Goal: Transaction & Acquisition: Subscribe to service/newsletter

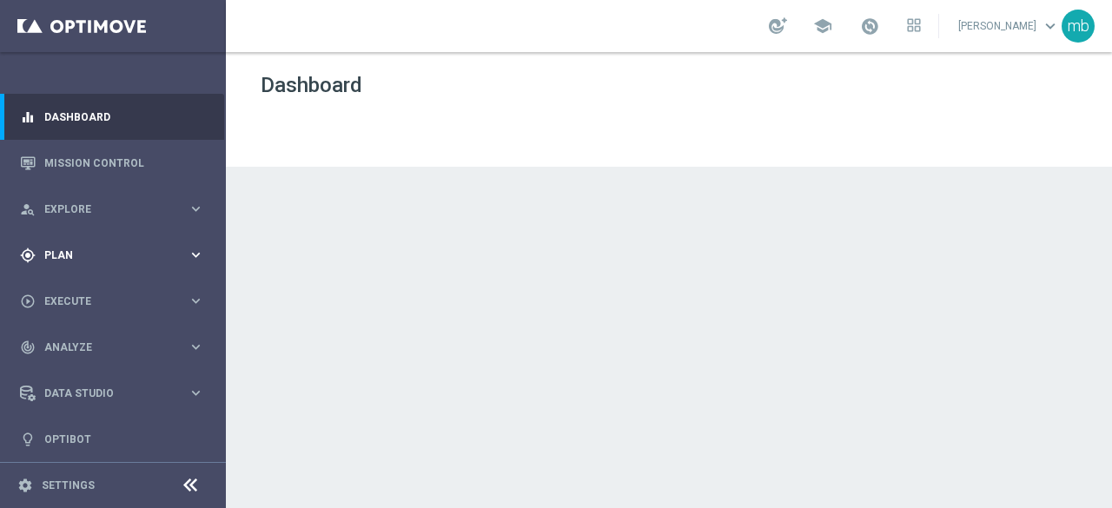
click at [195, 247] on icon "keyboard_arrow_right" at bounding box center [196, 255] width 16 height 16
click at [71, 343] on span "Templates" at bounding box center [108, 343] width 124 height 10
click at [76, 372] on link "Optimail" at bounding box center [117, 369] width 127 height 14
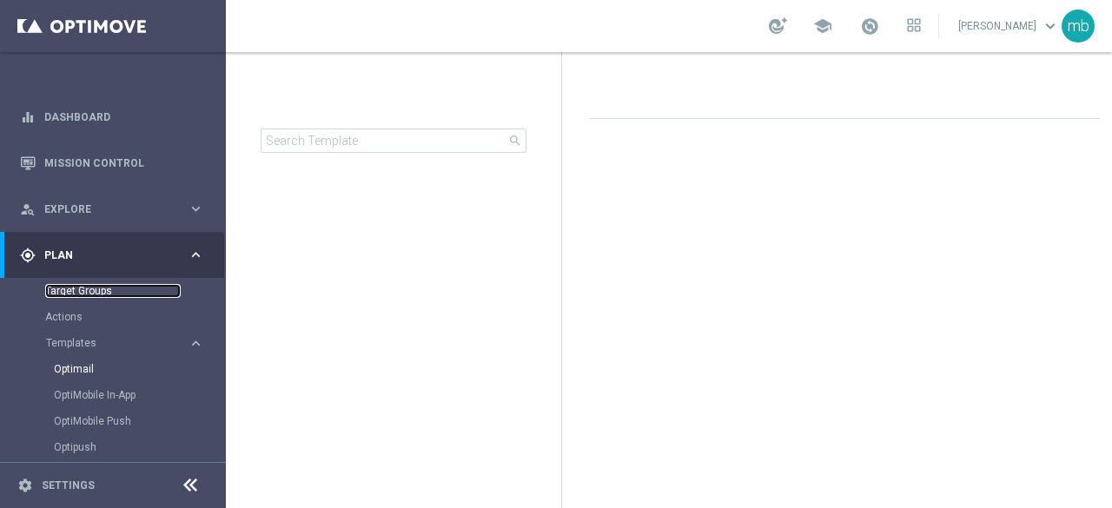
click at [78, 293] on link "Target Groups" at bounding box center [112, 291] width 135 height 14
click at [79, 345] on span "Templates" at bounding box center [108, 343] width 124 height 10
click at [76, 294] on link "Target Groups" at bounding box center [112, 291] width 135 height 14
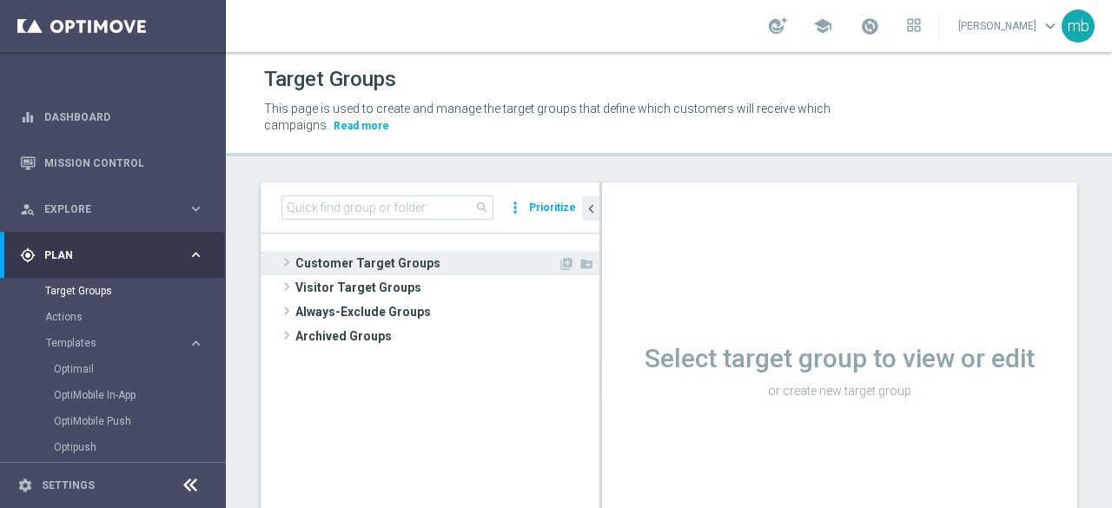
click at [360, 263] on span "Customer Target Groups" at bounding box center [426, 263] width 262 height 24
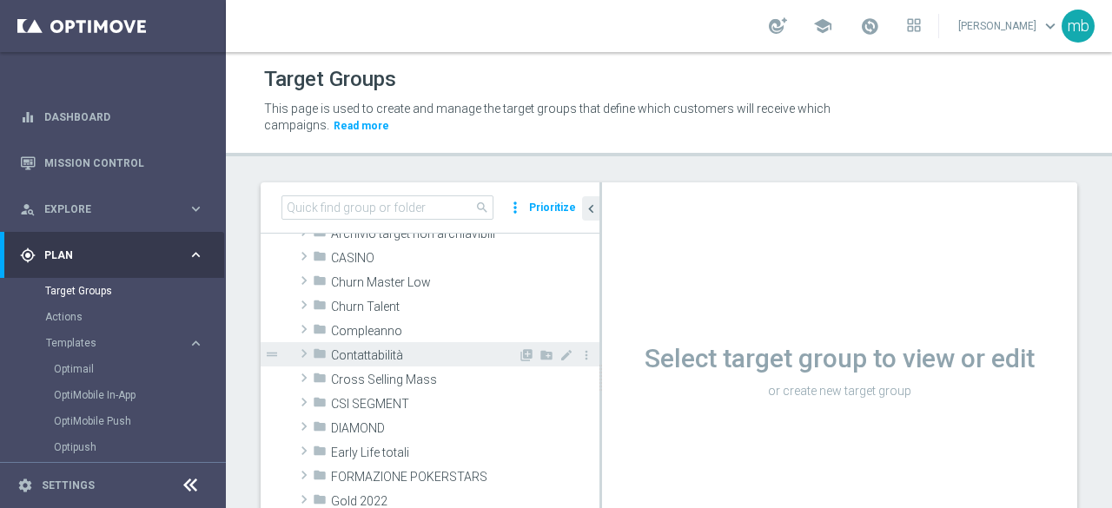
scroll to position [174, 0]
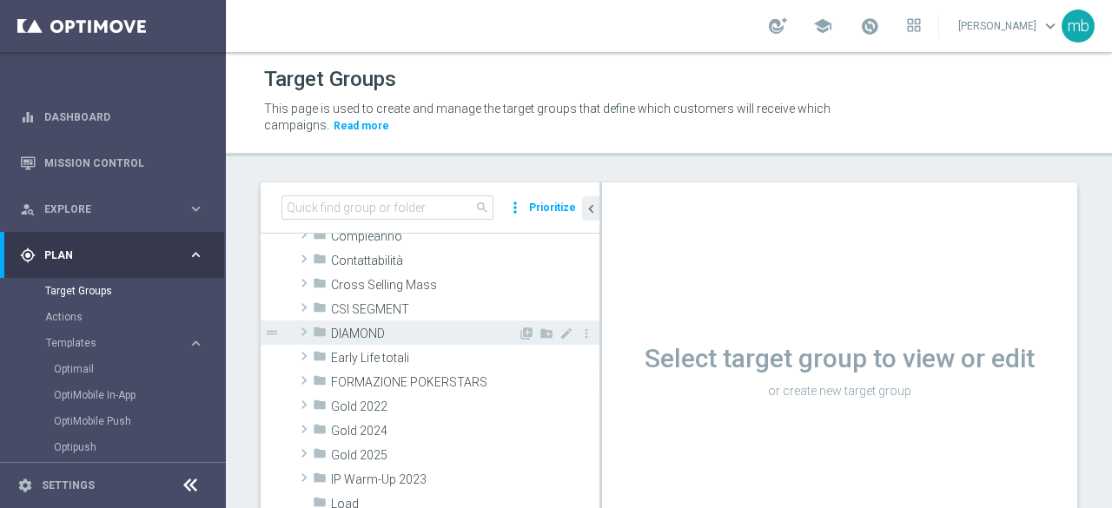
click at [364, 333] on span "DIAMOND" at bounding box center [424, 334] width 187 height 15
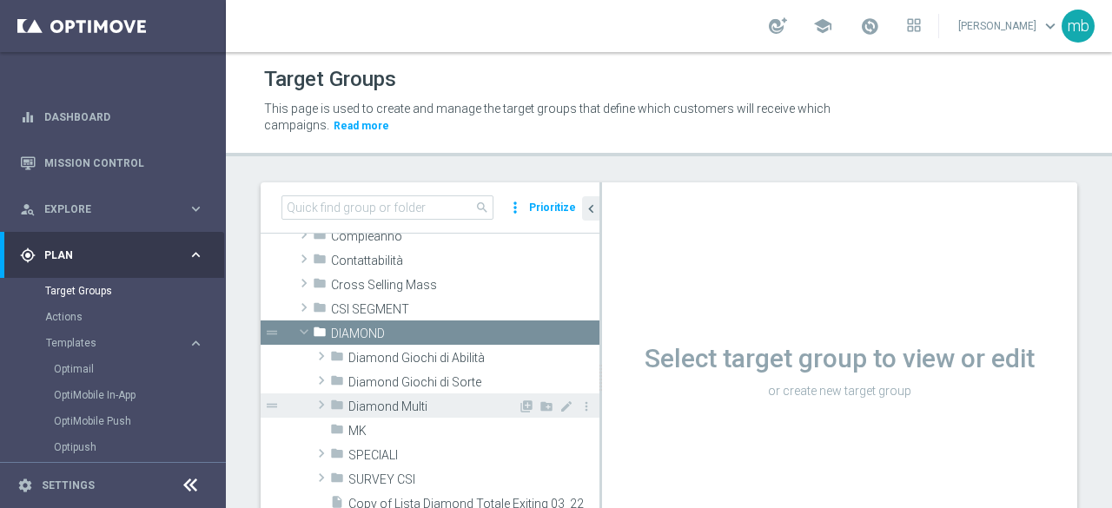
scroll to position [261, 0]
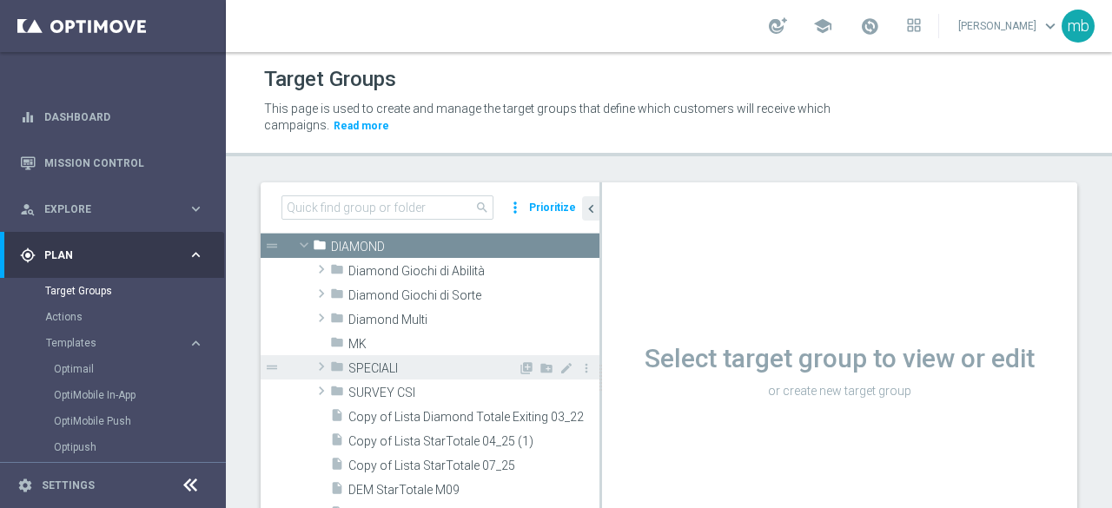
click at [373, 361] on span "SPECIALI" at bounding box center [432, 368] width 169 height 15
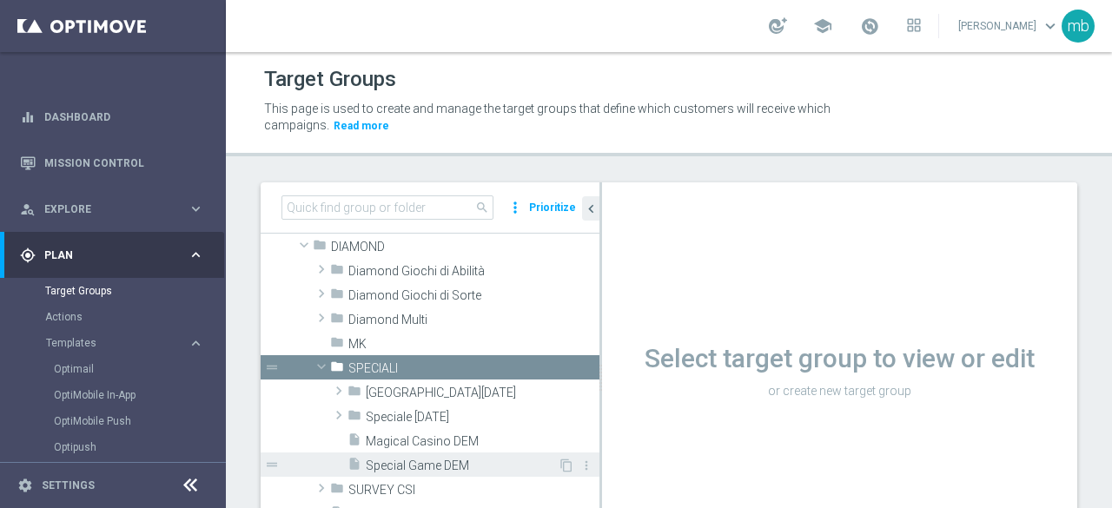
click at [411, 461] on span "Special Game DEM" at bounding box center [462, 466] width 192 height 15
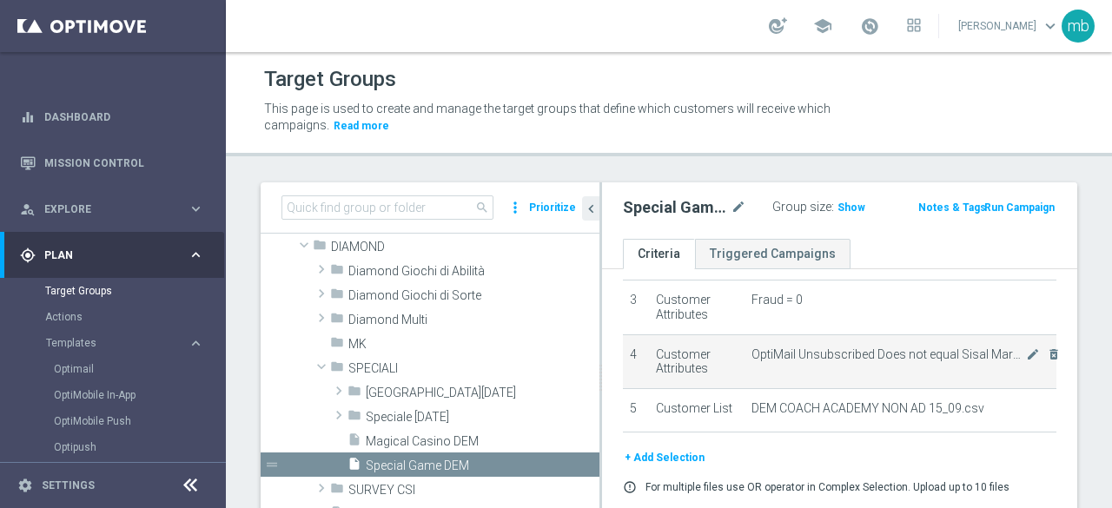
scroll to position [207, 0]
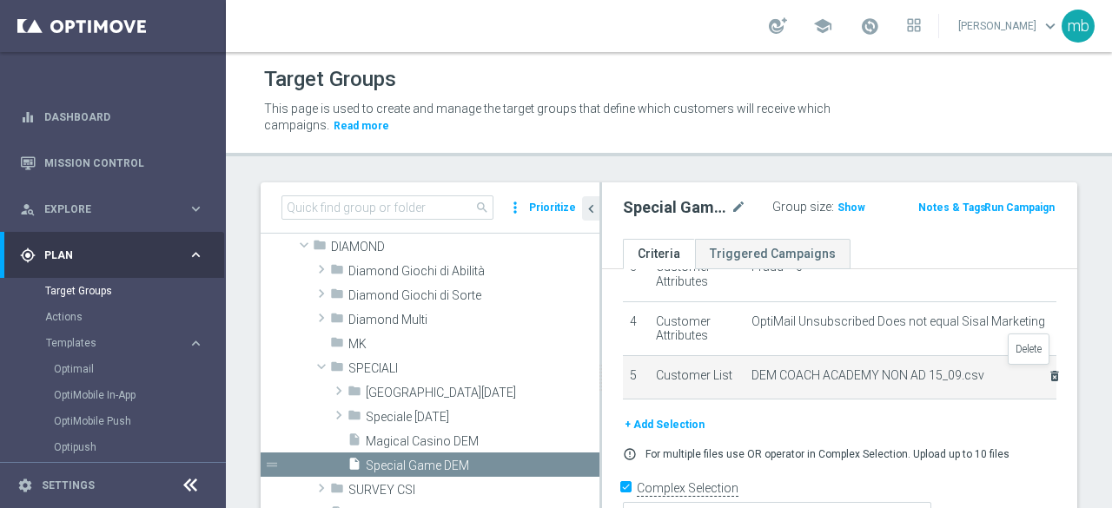
click at [1047, 375] on icon "delete_forever" at bounding box center [1054, 376] width 14 height 14
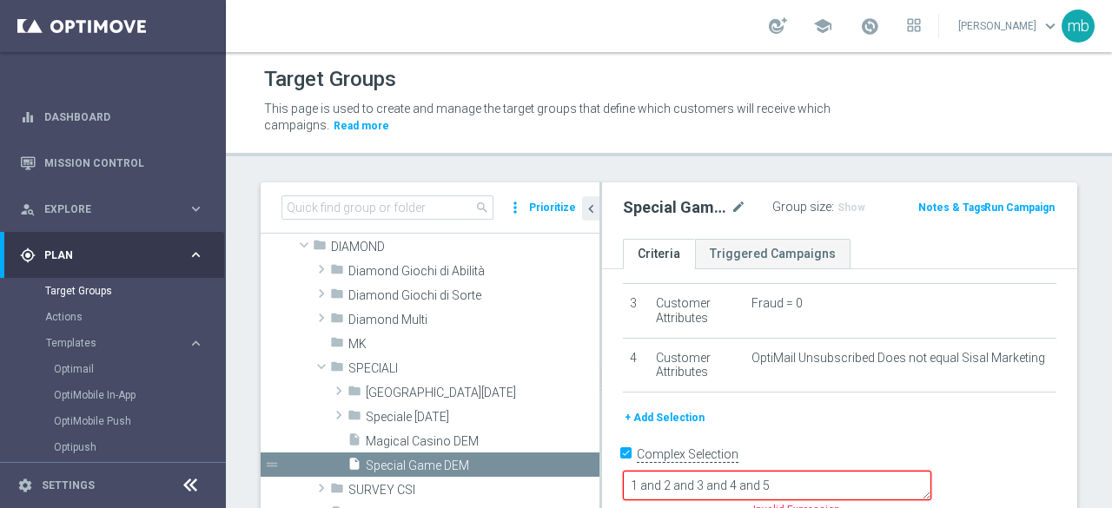
scroll to position [140, 0]
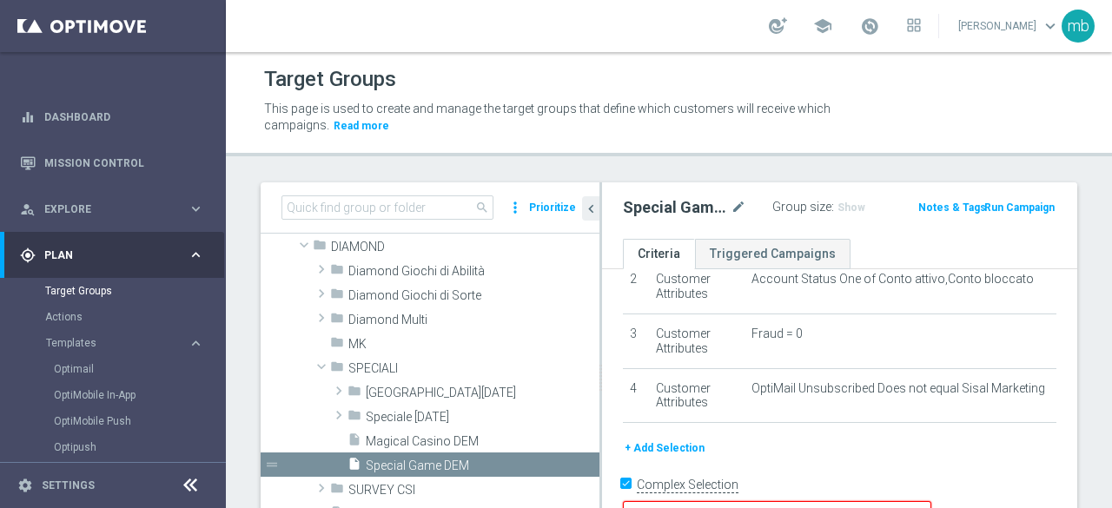
click at [670, 445] on button "+ Add Selection" at bounding box center [664, 448] width 83 height 19
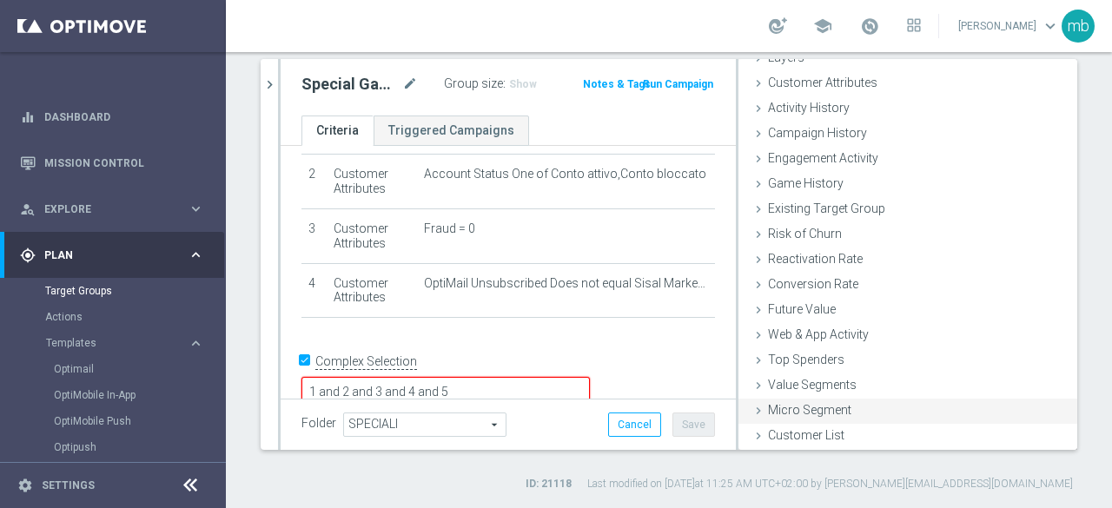
scroll to position [123, 0]
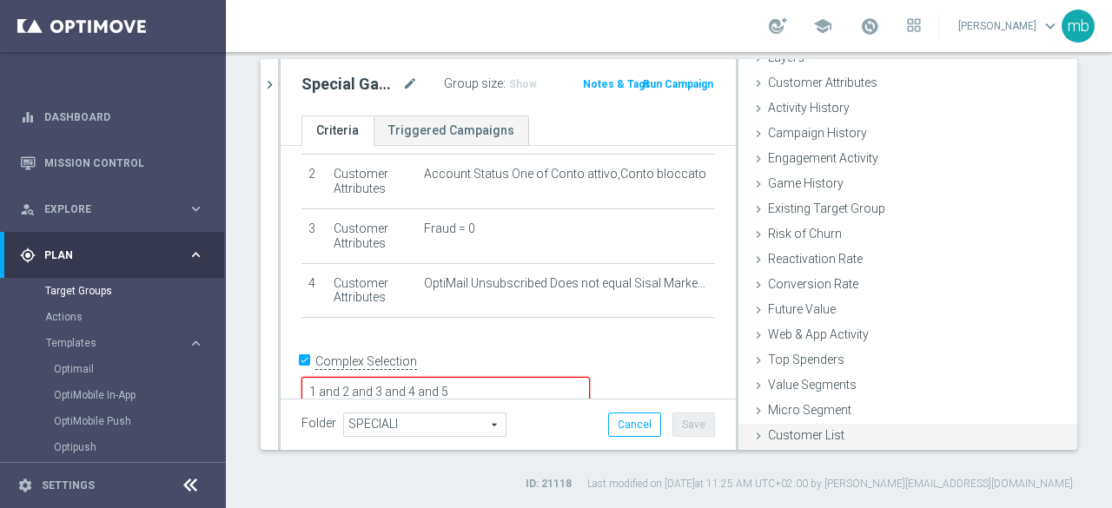
click at [786, 438] on span "Customer List" at bounding box center [806, 435] width 76 height 14
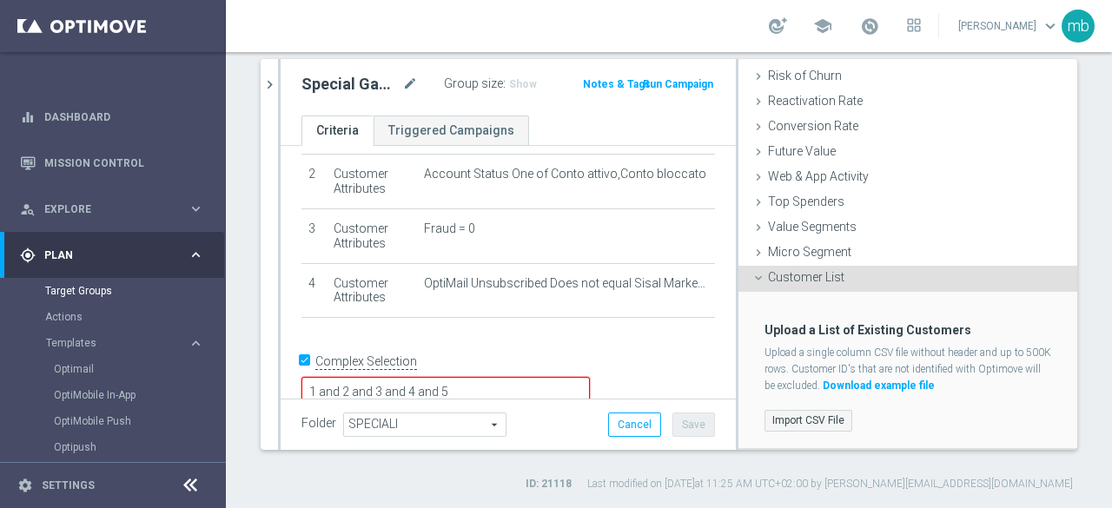
click at [791, 423] on label "Import CSV File" at bounding box center [808, 421] width 88 height 22
click at [0, 0] on input "Import CSV File" at bounding box center [0, 0] width 0 height 0
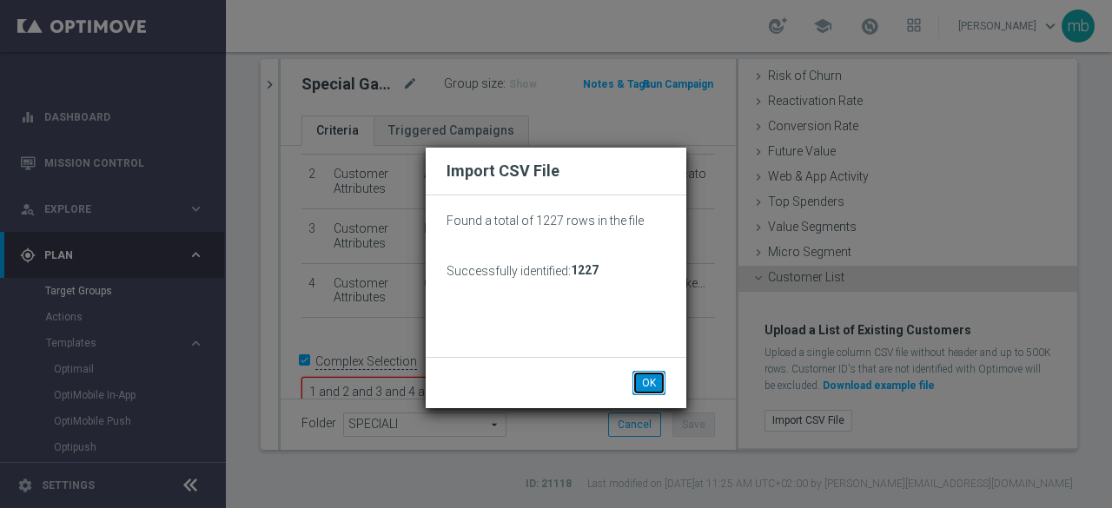
click at [640, 377] on button "OK" at bounding box center [648, 383] width 33 height 24
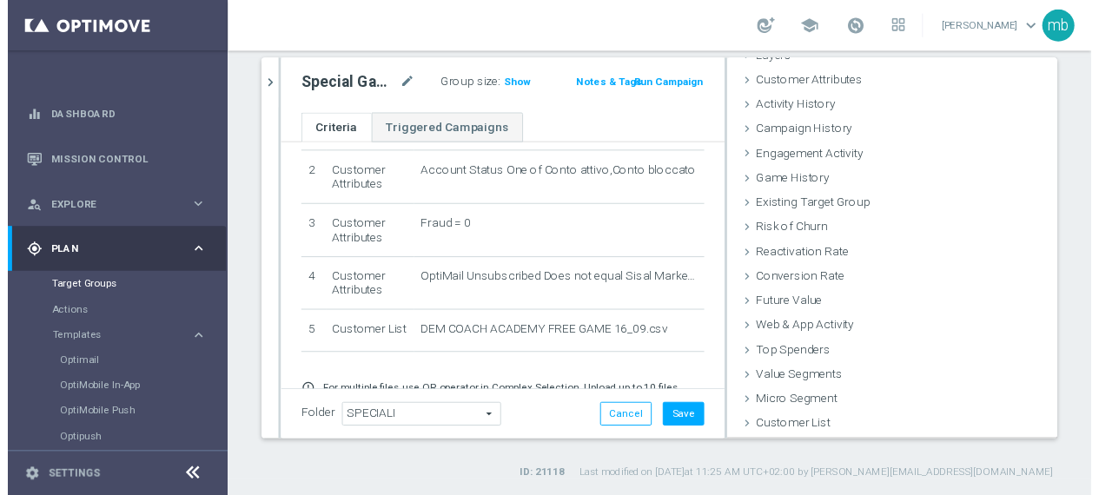
scroll to position [80, 0]
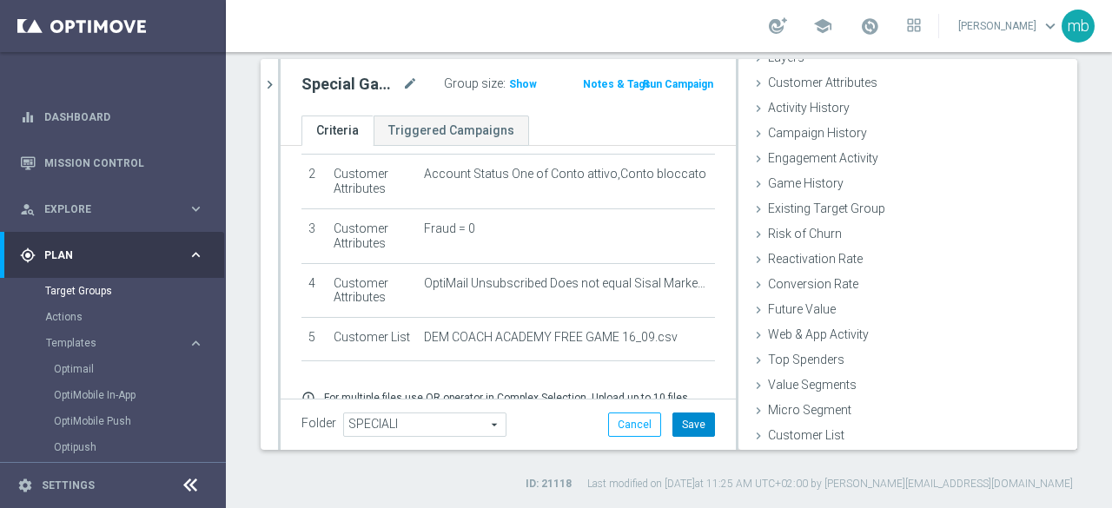
click at [680, 423] on button "Save" at bounding box center [693, 424] width 43 height 24
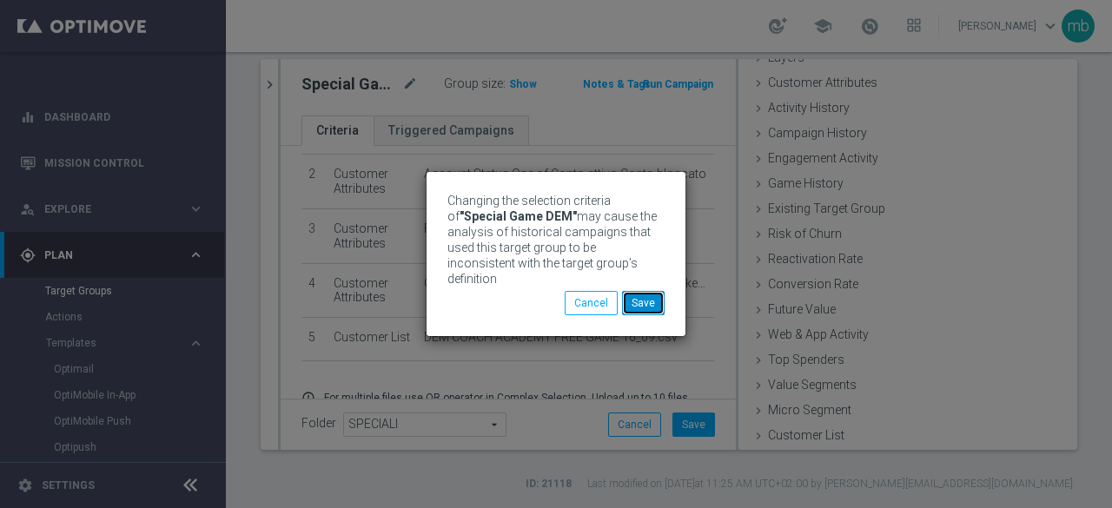
click at [643, 307] on button "Save" at bounding box center [643, 303] width 43 height 24
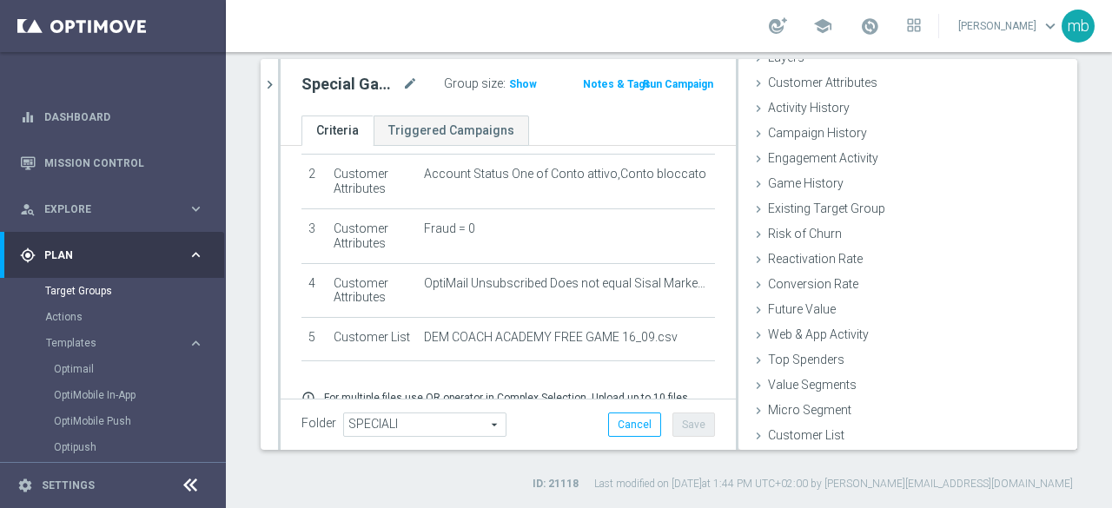
click at [691, 84] on button "Run Campaign" at bounding box center [678, 84] width 74 height 19
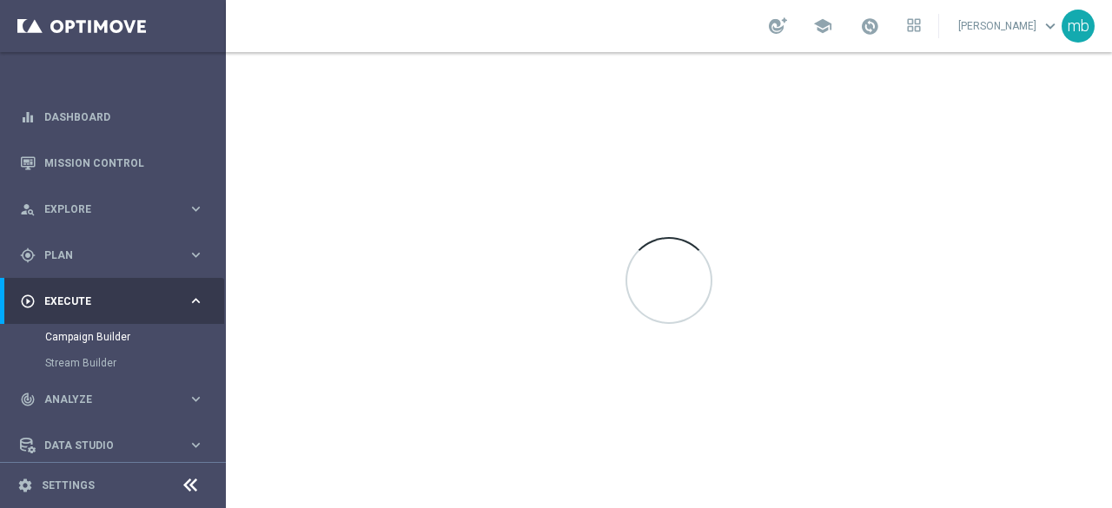
click at [1066, 321] on div at bounding box center [669, 280] width 886 height 456
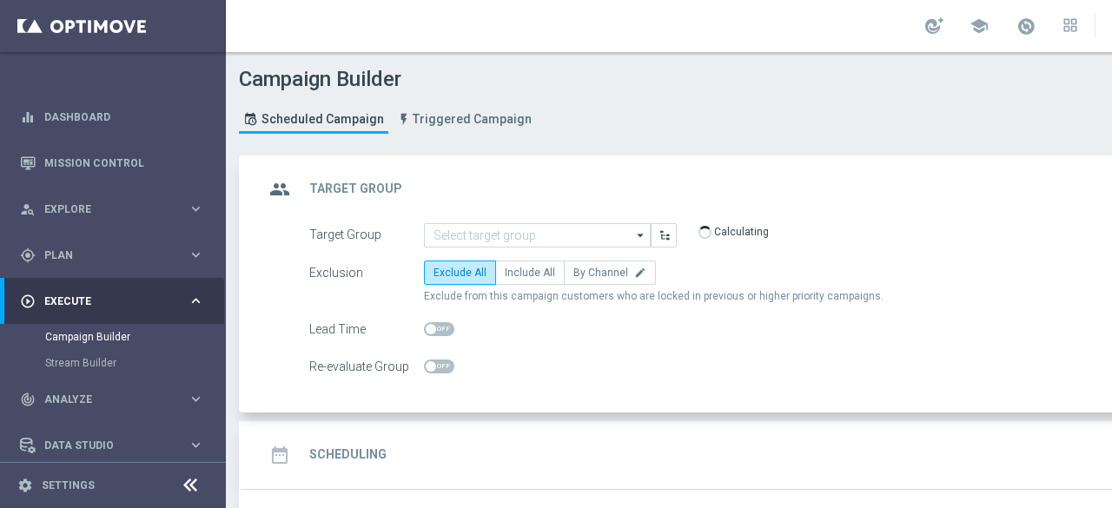
type input "Special Game DEM"
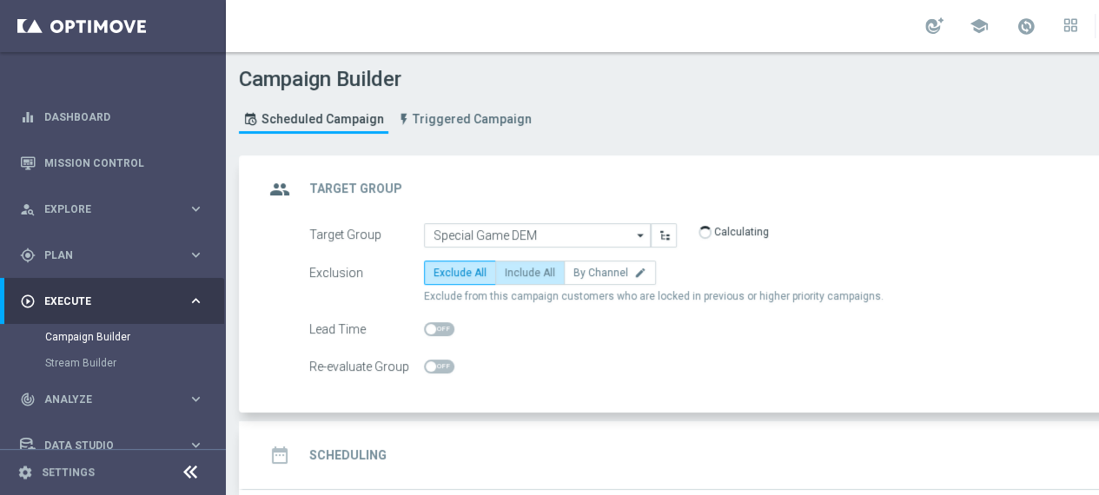
click at [533, 269] on span "Include All" at bounding box center [530, 273] width 50 height 12
click at [516, 270] on input "Include All" at bounding box center [510, 275] width 11 height 11
radio input "true"
click at [1058, 303] on form "Target Group Special Game DEM Special Game DEM arrow_drop_down Drag here to set…" at bounding box center [768, 301] width 919 height 156
click at [709, 233] on button "1,185" at bounding box center [712, 235] width 29 height 14
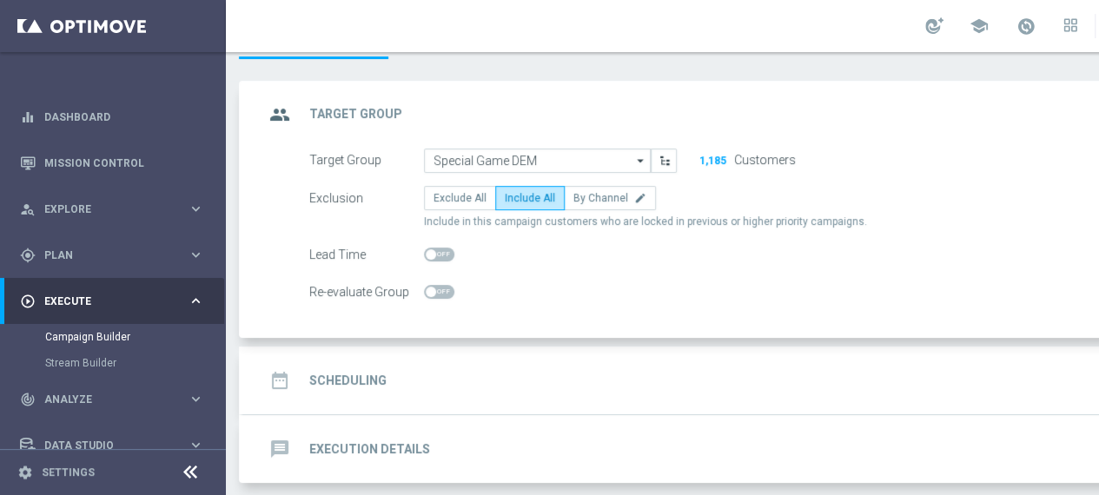
scroll to position [140, 0]
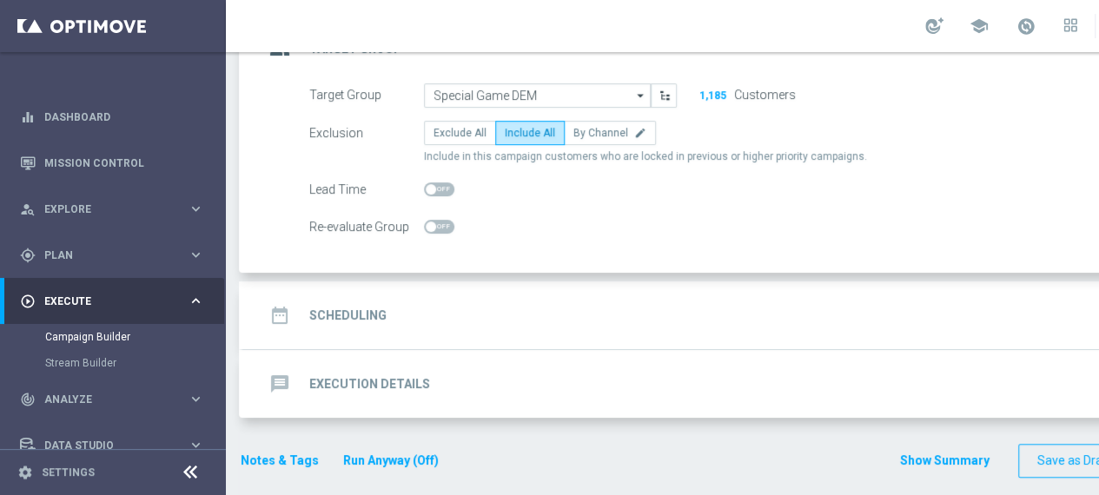
click at [340, 312] on h2 "Scheduling" at bounding box center [347, 315] width 77 height 16
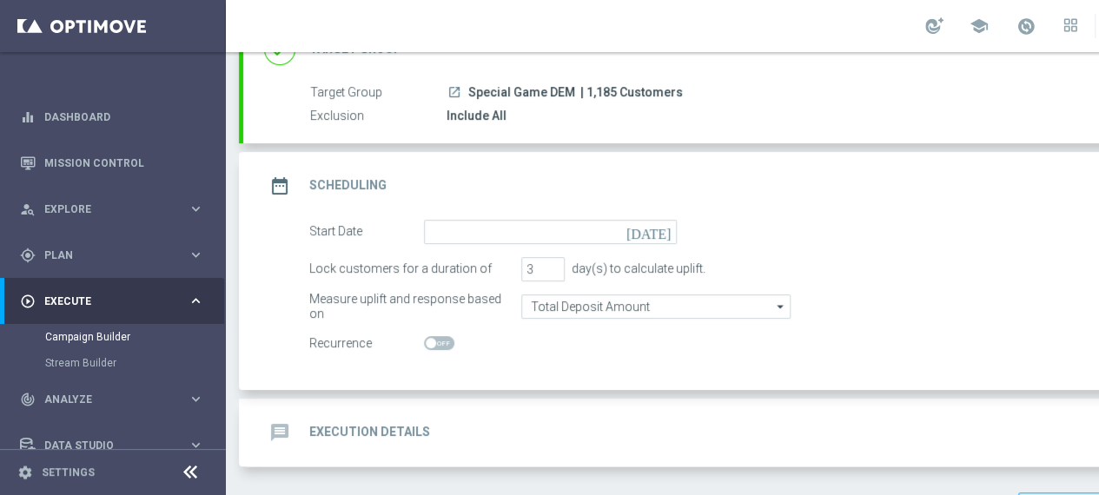
click at [668, 228] on icon "[DATE]" at bounding box center [651, 229] width 51 height 19
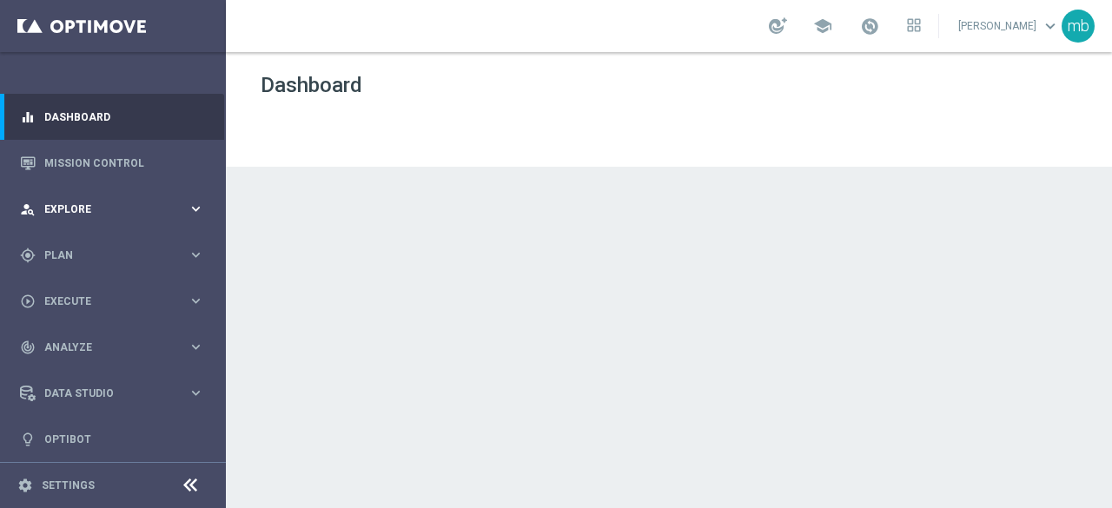
click at [188, 210] on icon "keyboard_arrow_right" at bounding box center [196, 209] width 16 height 16
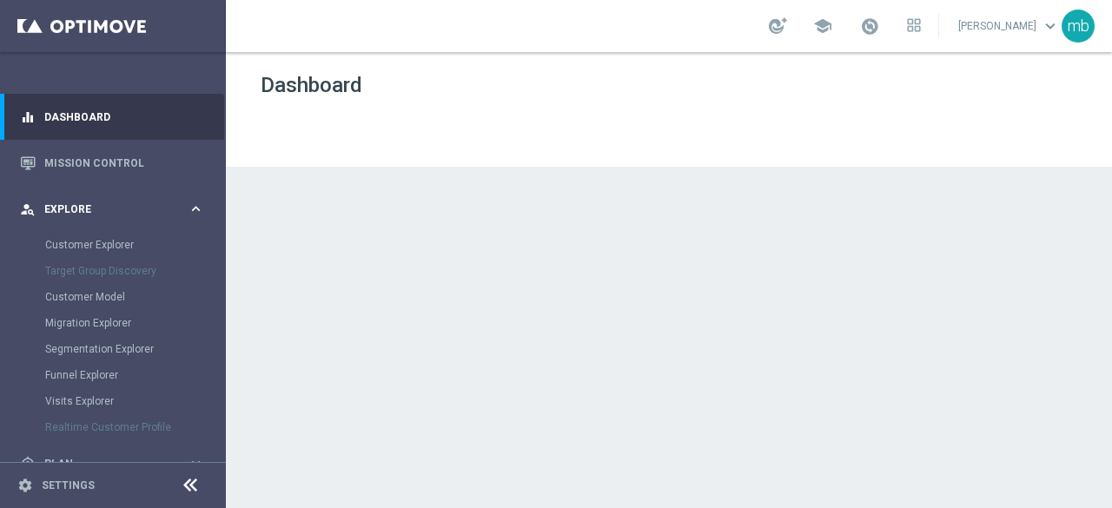
click at [188, 211] on icon "keyboard_arrow_right" at bounding box center [196, 209] width 16 height 16
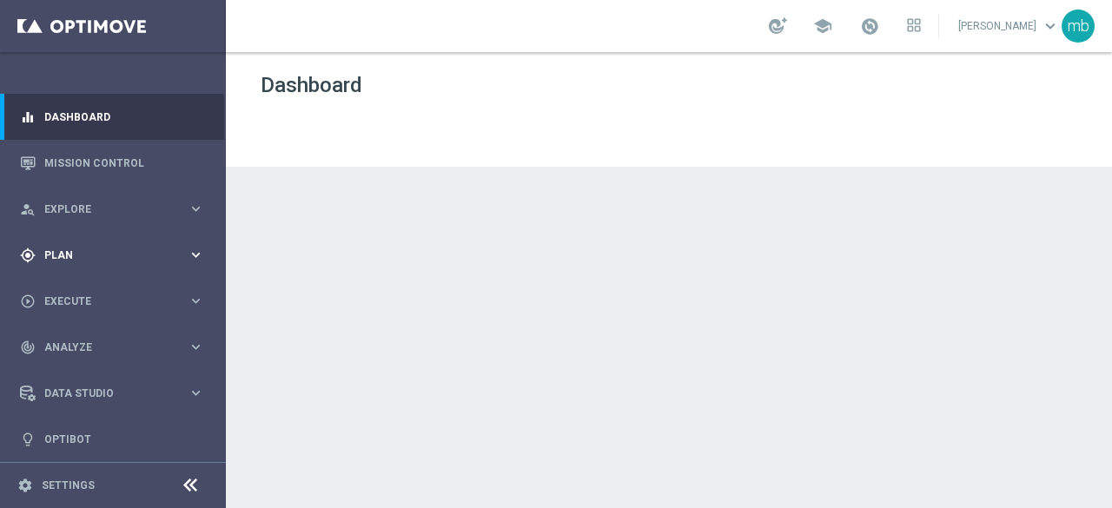
click at [63, 251] on span "Plan" at bounding box center [115, 255] width 143 height 10
click at [70, 289] on link "Target Groups" at bounding box center [112, 291] width 135 height 14
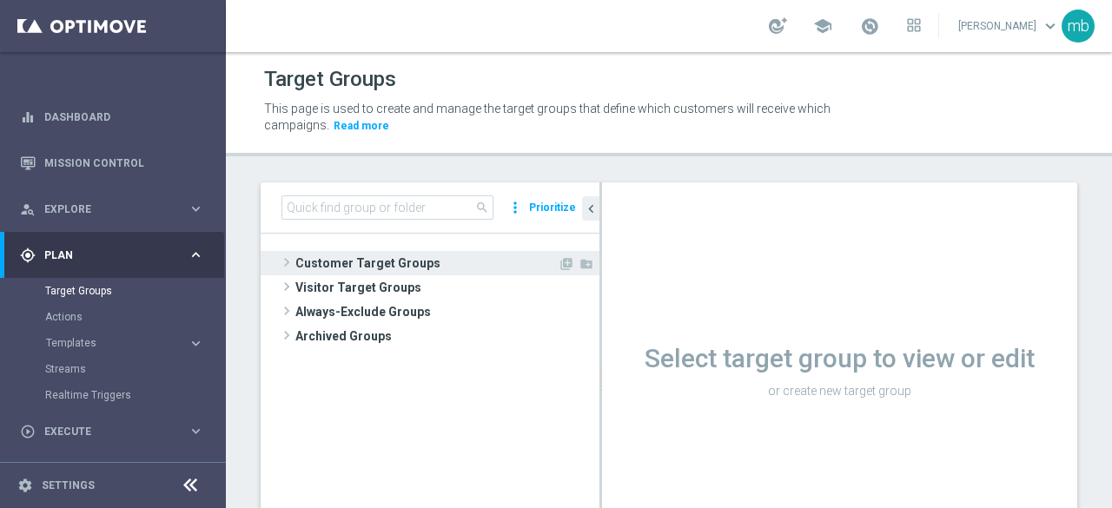
click at [287, 260] on span at bounding box center [286, 262] width 17 height 21
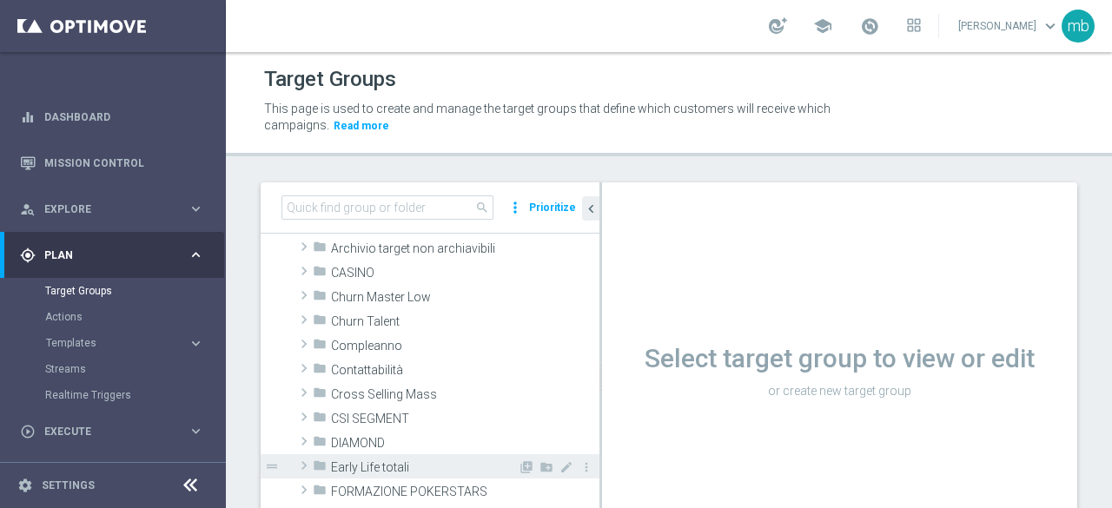
scroll to position [87, 0]
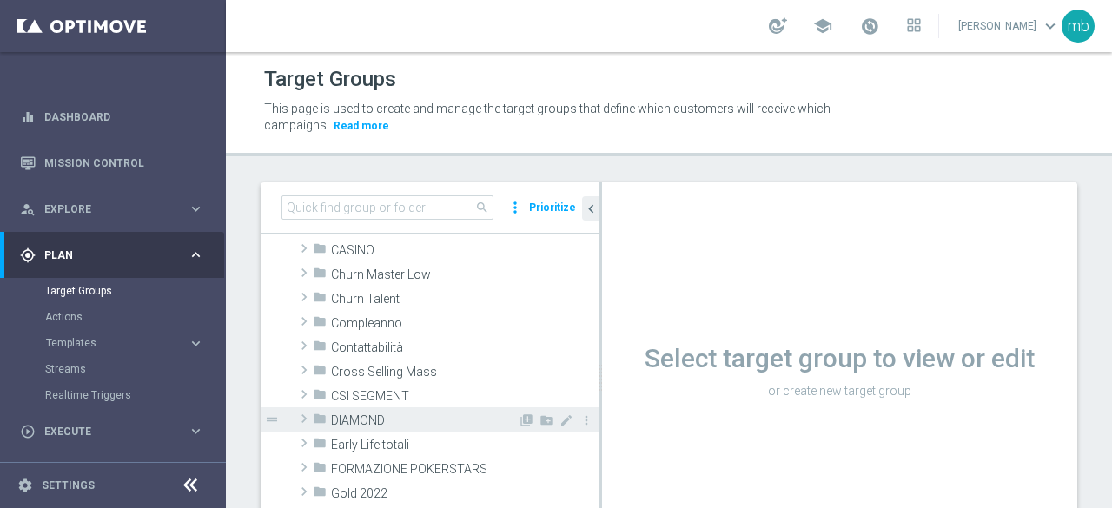
click at [302, 416] on span at bounding box center [303, 418] width 17 height 21
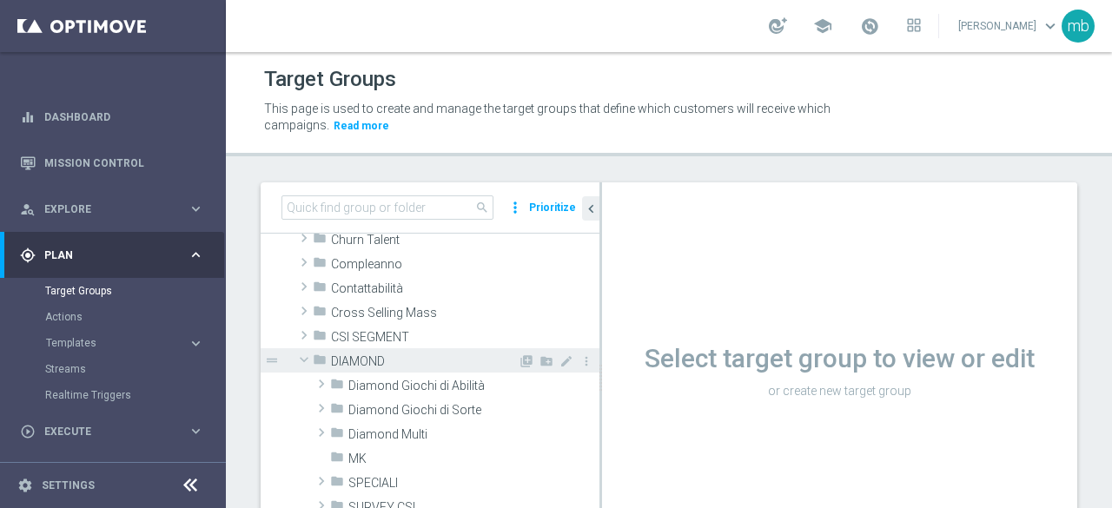
scroll to position [174, 0]
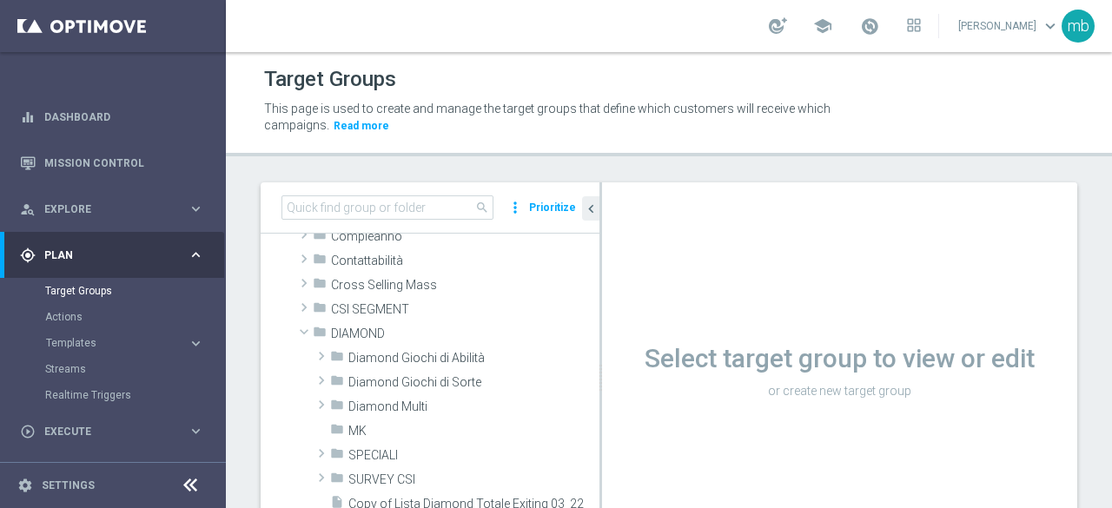
click at [1015, 395] on p "or create new target group" at bounding box center [839, 391] width 475 height 16
click at [66, 343] on span "Templates" at bounding box center [108, 343] width 124 height 10
click at [70, 373] on link "Optimail" at bounding box center [117, 369] width 127 height 14
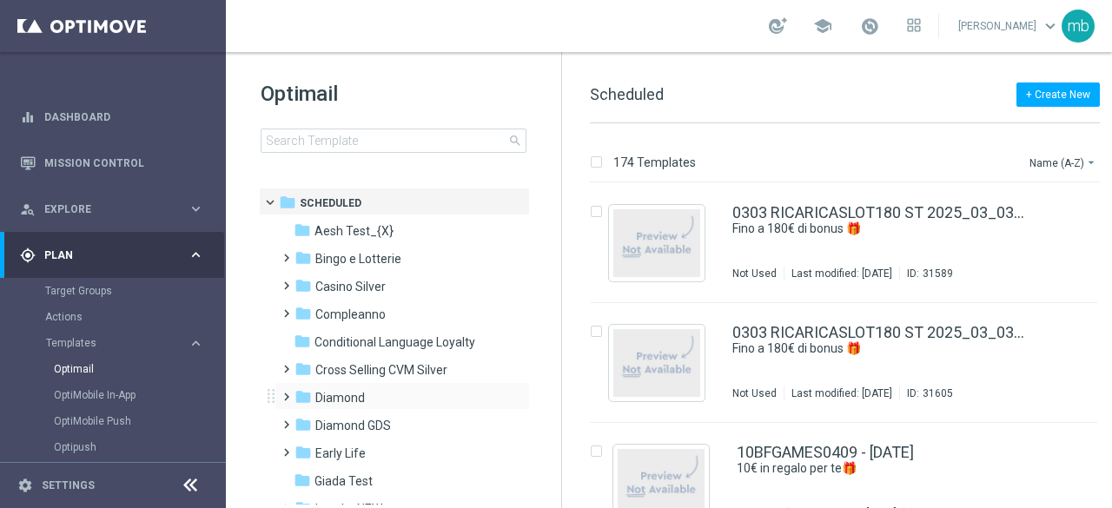
click at [287, 393] on span at bounding box center [283, 389] width 8 height 7
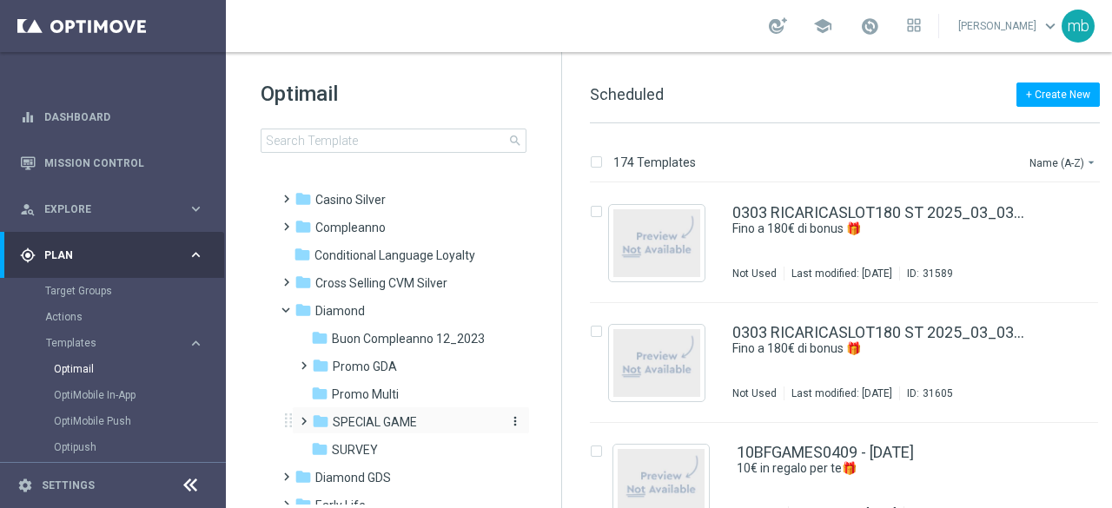
click at [363, 425] on span "SPECIAL GAME" at bounding box center [375, 422] width 84 height 16
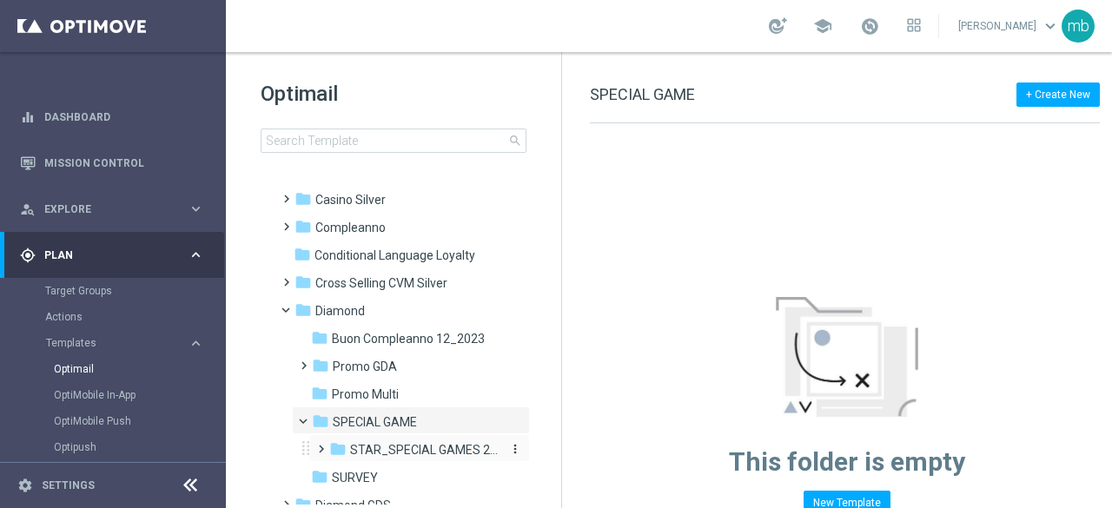
click at [389, 449] on span "STAR_SPECIAL GAMES 2025" at bounding box center [424, 450] width 149 height 16
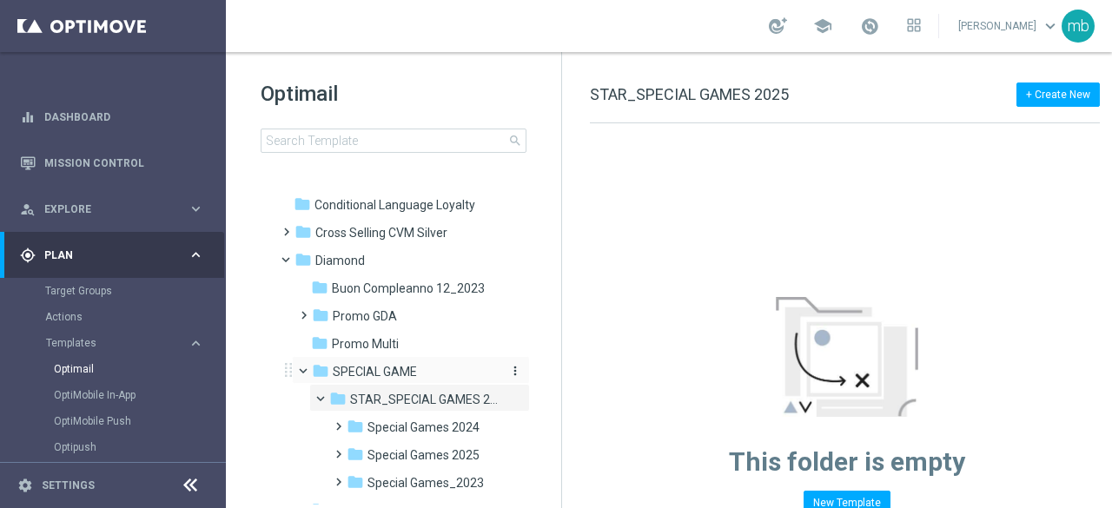
scroll to position [174, 0]
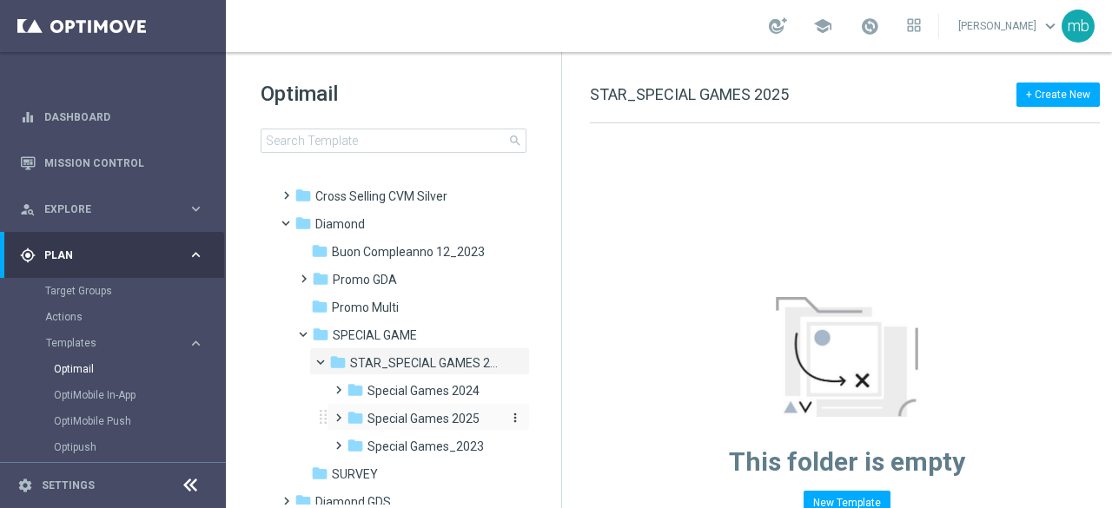
click at [413, 421] on span "Special Games 2025" at bounding box center [423, 419] width 112 height 16
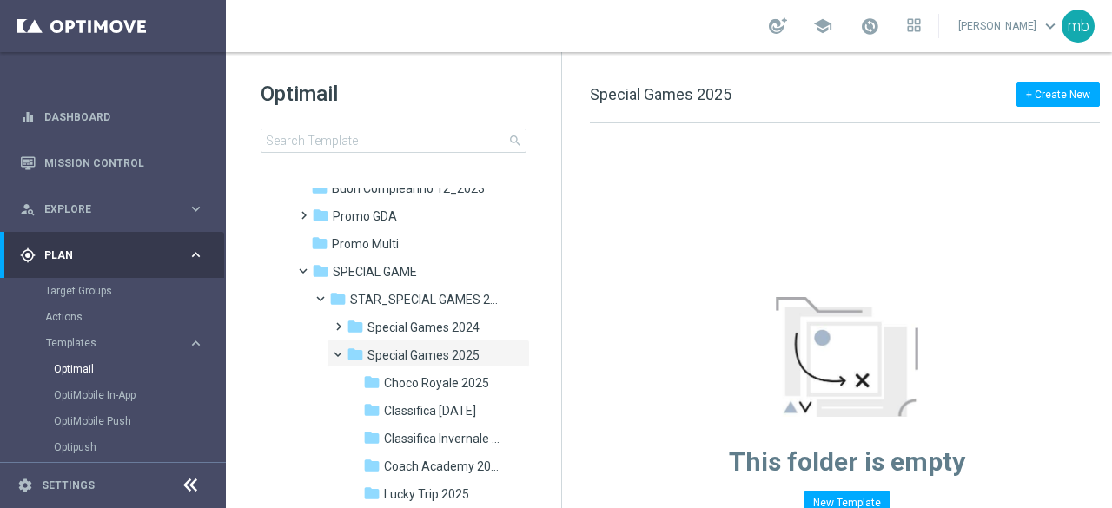
scroll to position [261, 0]
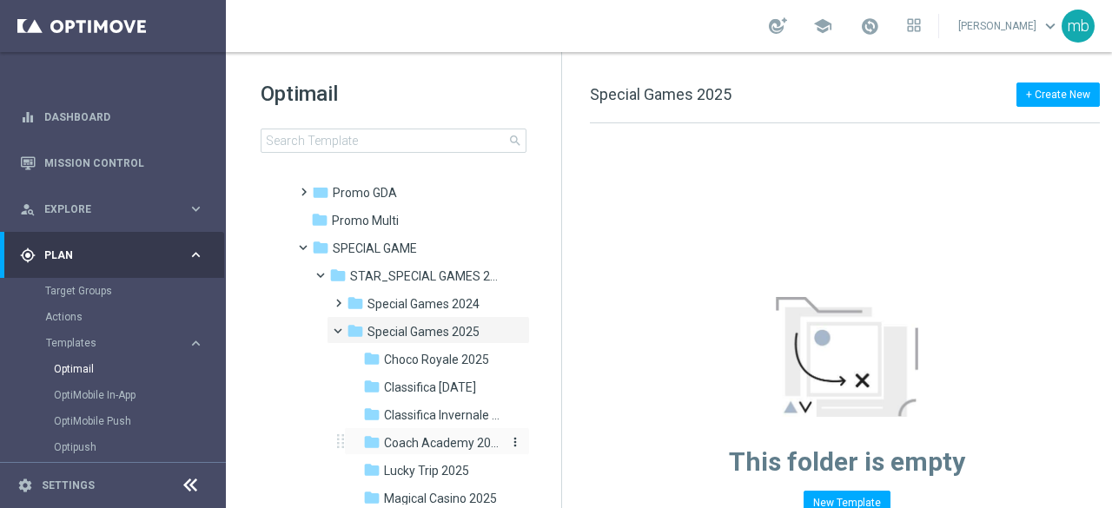
click at [399, 445] on span "Coach Academy 2025" at bounding box center [443, 443] width 118 height 16
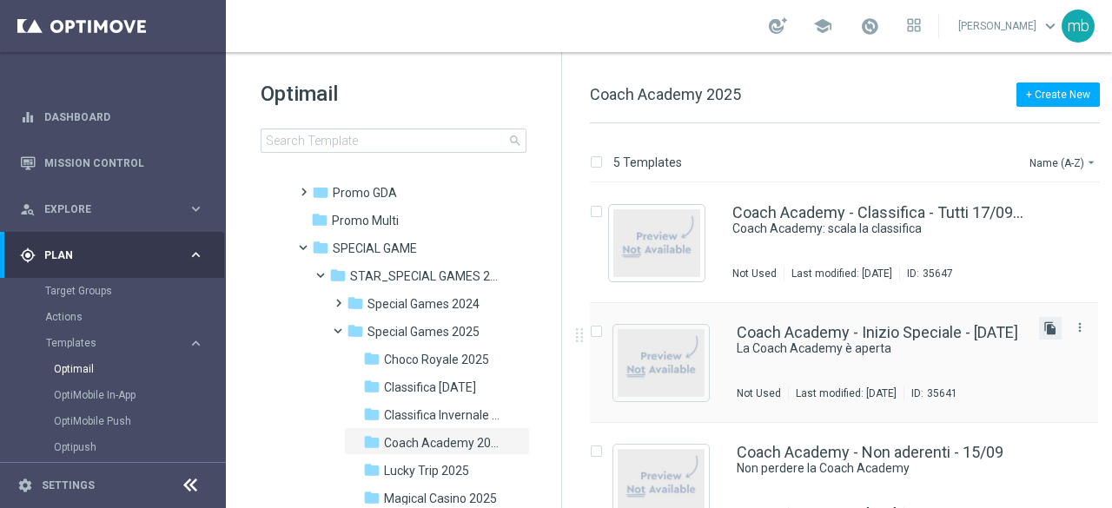
click at [1043, 324] on icon "file_copy" at bounding box center [1050, 328] width 14 height 14
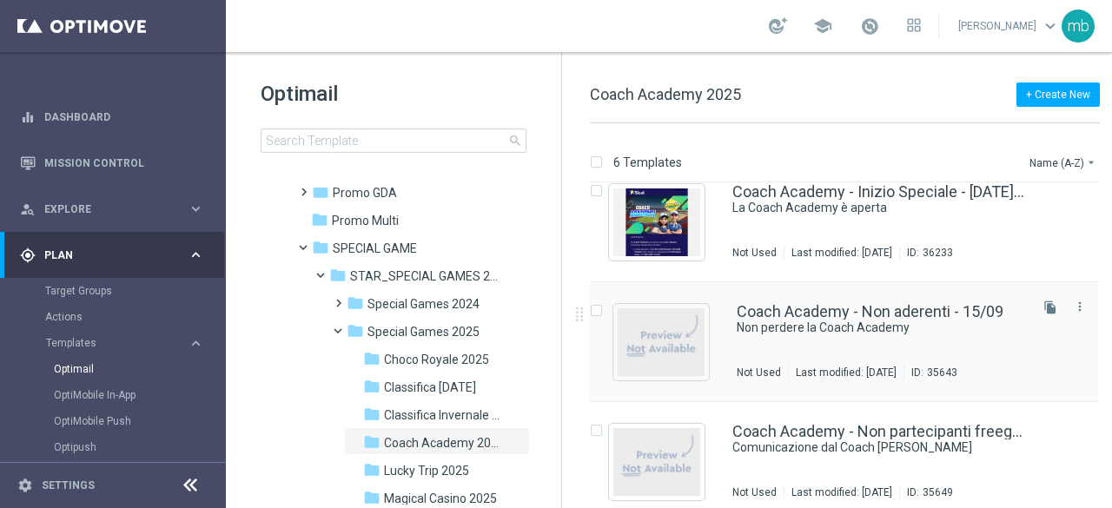
scroll to position [347, 0]
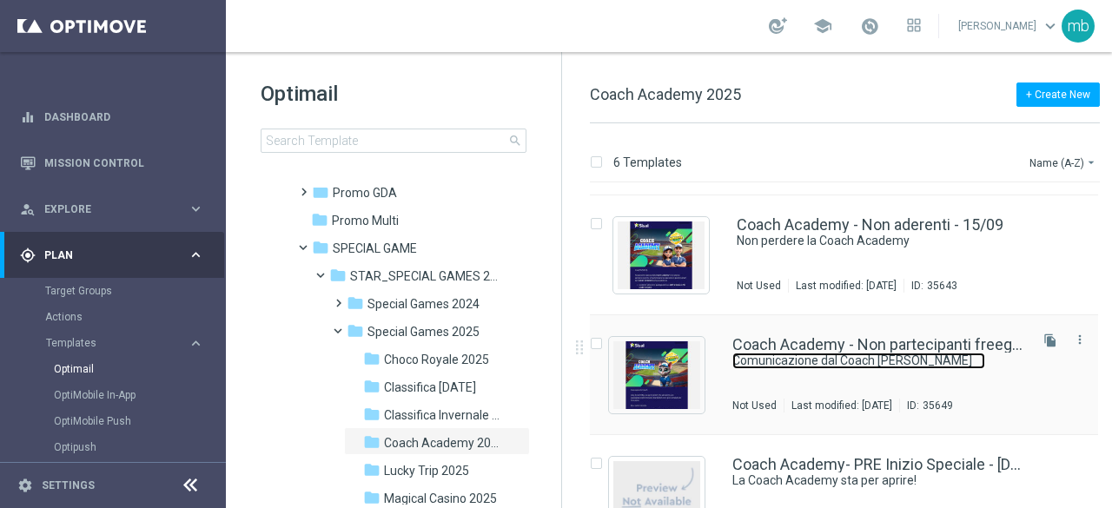
click at [889, 360] on link "Comunicazione dal Coach [PERSON_NAME]" at bounding box center [858, 361] width 253 height 16
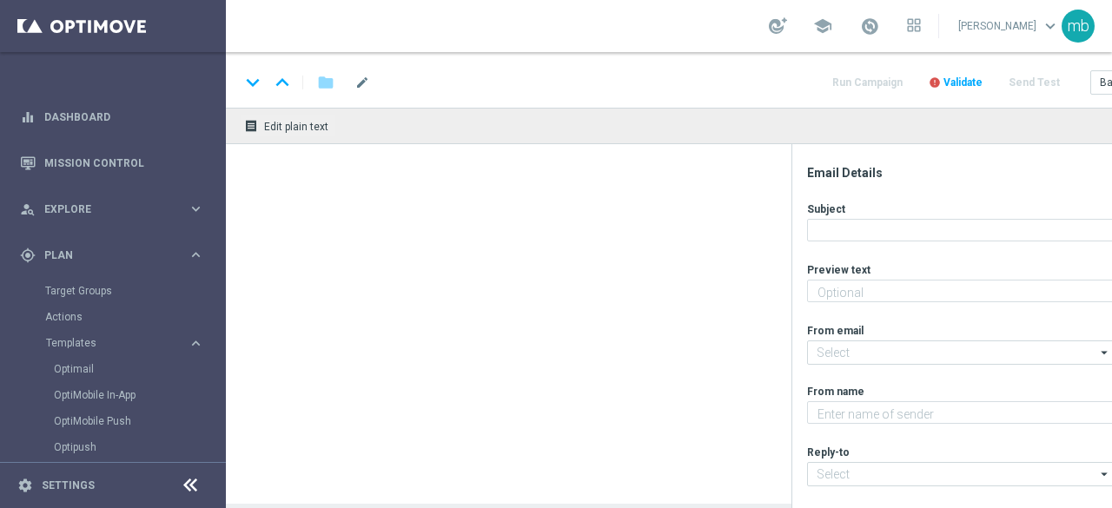
scroll to position [13, 0]
type textarea "Sfida i tuoi limiti con il gioco dei tiri in porta"
type textarea "Sisal"
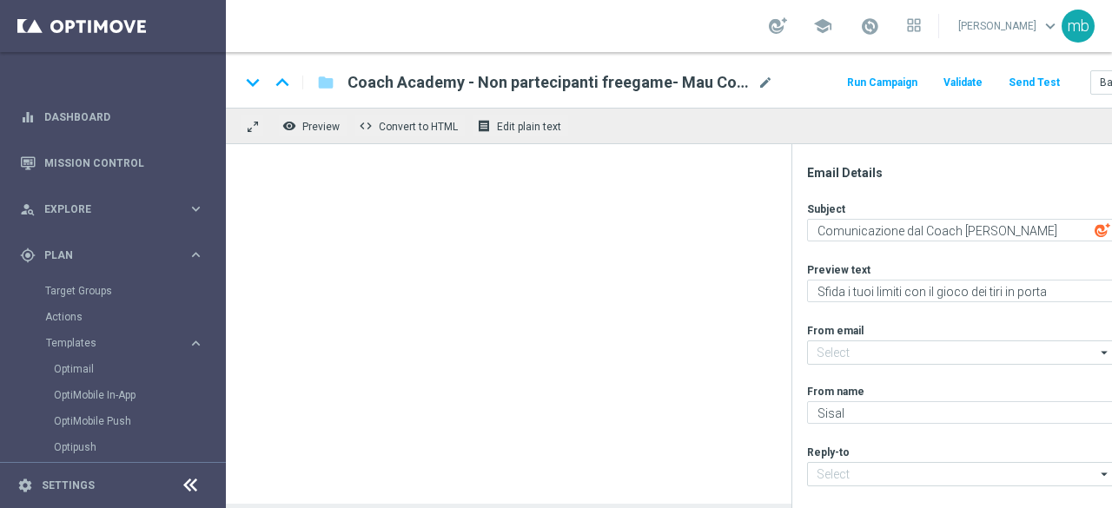
type input "[EMAIL_ADDRESS][DOMAIN_NAME]"
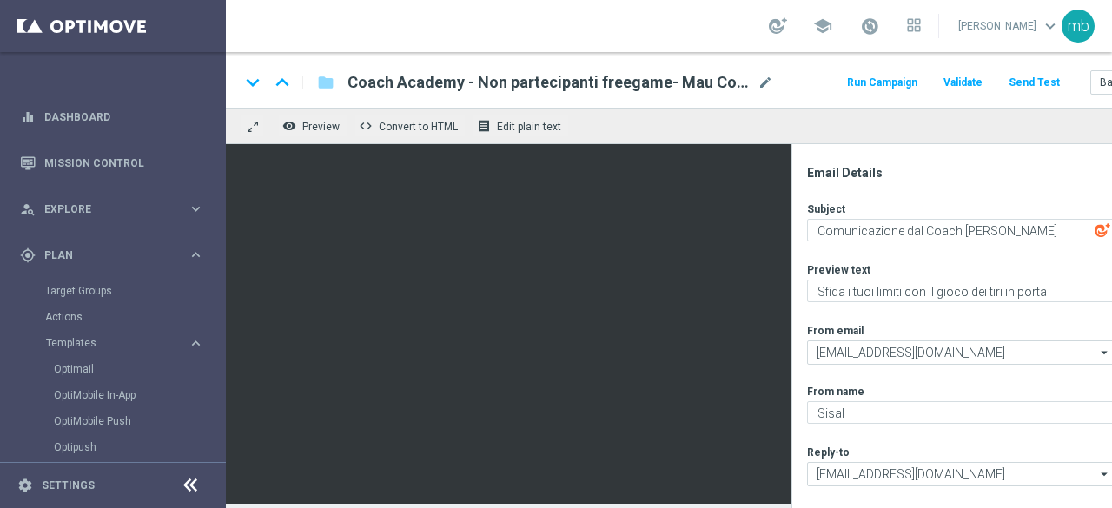
click at [868, 71] on button "Run Campaign" at bounding box center [882, 82] width 76 height 23
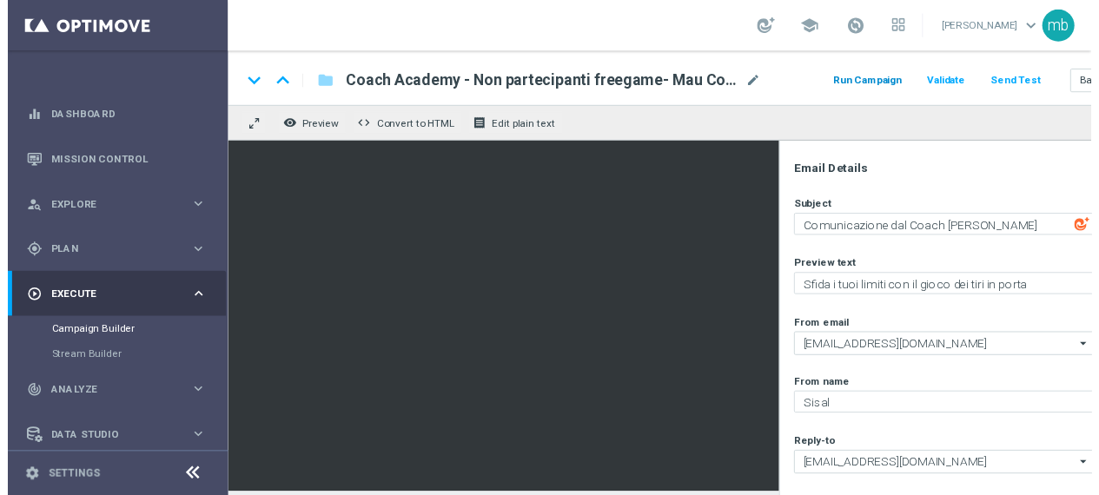
scroll to position [0, 0]
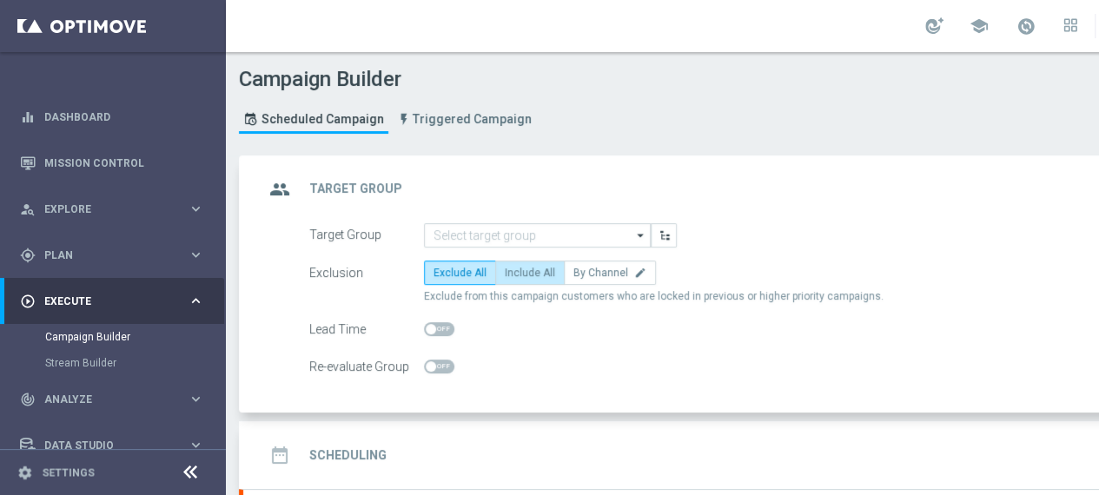
click at [528, 275] on span "Include All" at bounding box center [530, 273] width 50 height 12
click at [516, 275] on input "Include All" at bounding box center [510, 275] width 11 height 11
radio input "true"
click at [639, 233] on icon "arrow_drop_down" at bounding box center [640, 235] width 17 height 23
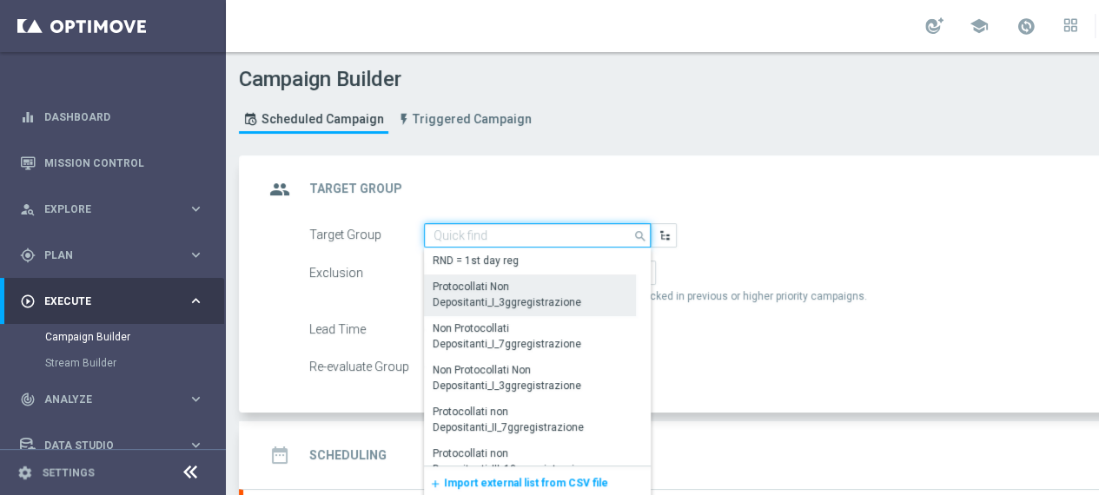
scroll to position [347, 0]
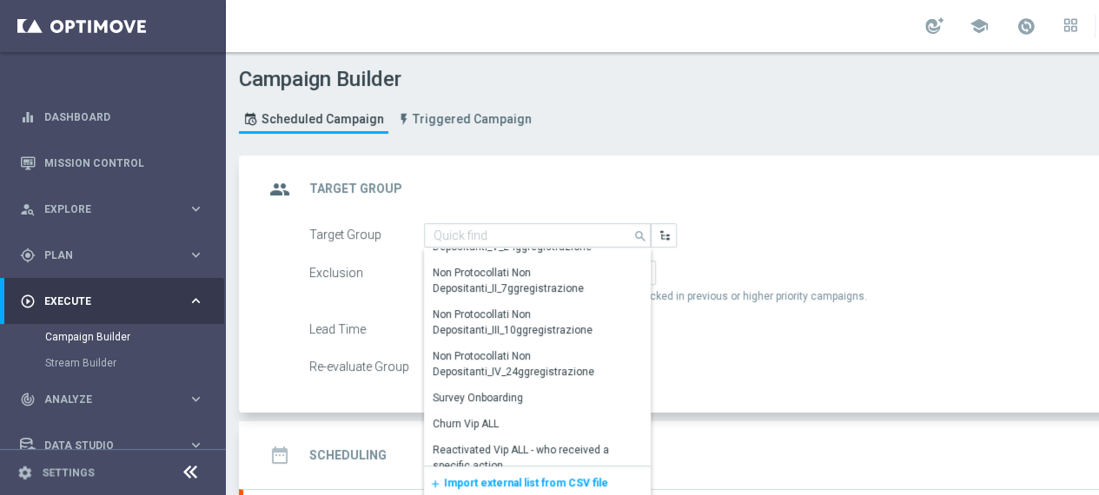
click at [521, 478] on span "Import external list from CSV file" at bounding box center [526, 483] width 164 height 12
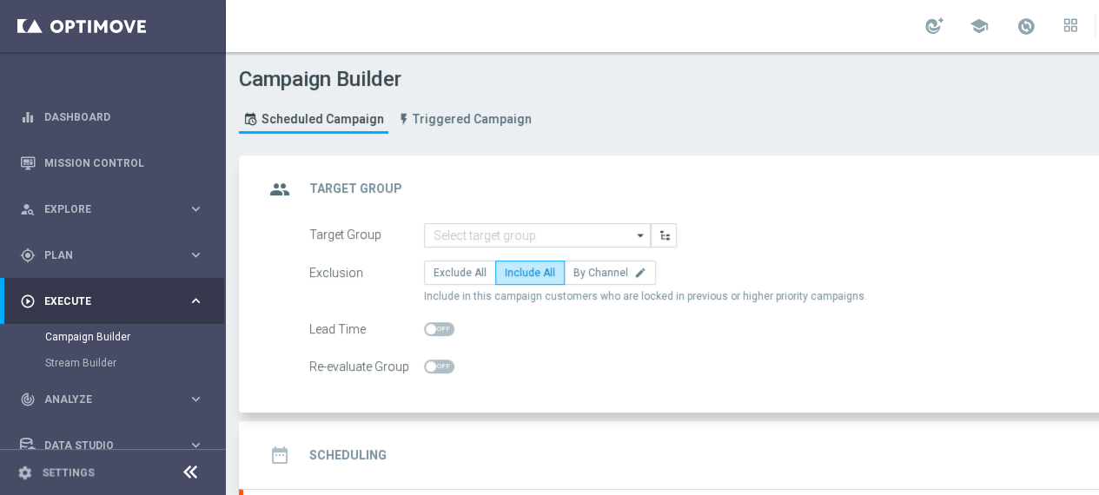
click at [344, 456] on h2 "Scheduling" at bounding box center [347, 455] width 77 height 16
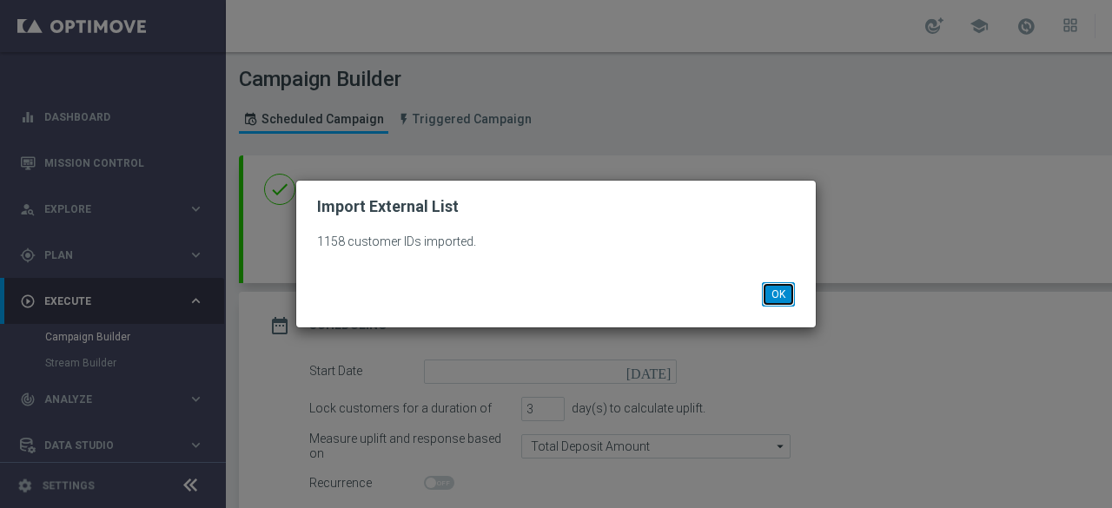
click at [778, 296] on button "OK" at bounding box center [778, 294] width 33 height 24
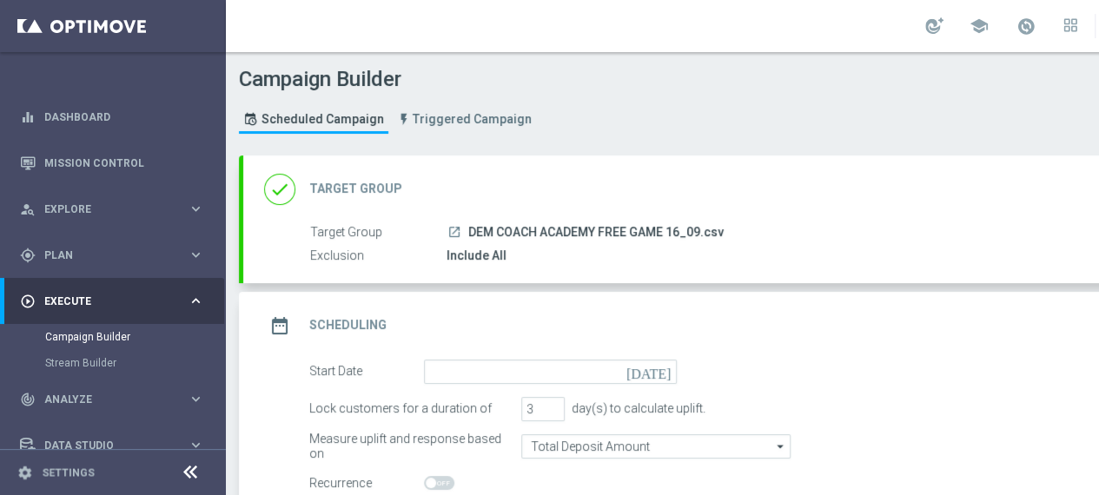
click at [664, 371] on icon "[DATE]" at bounding box center [651, 369] width 51 height 19
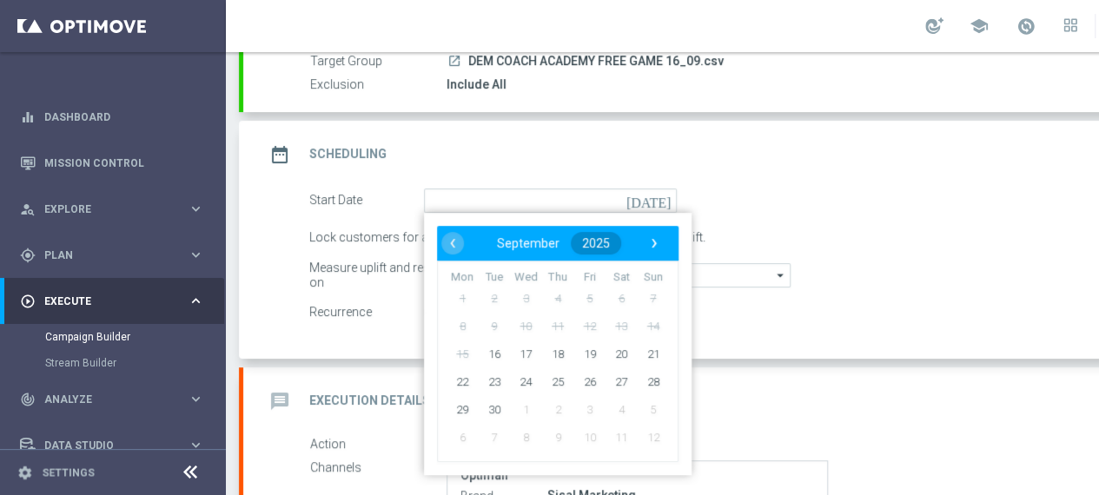
scroll to position [174, 0]
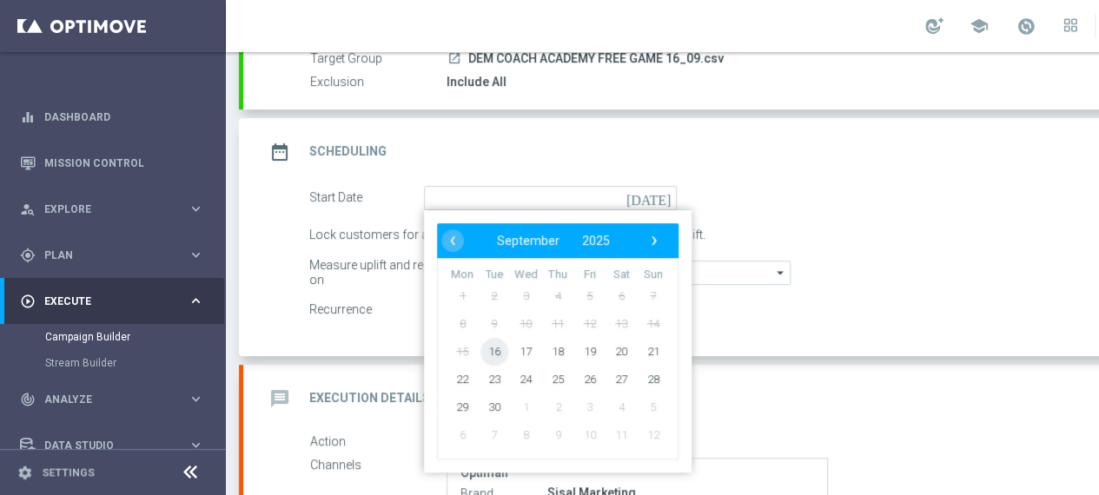
click at [498, 348] on span "16" at bounding box center [494, 351] width 28 height 28
type input "[DATE]"
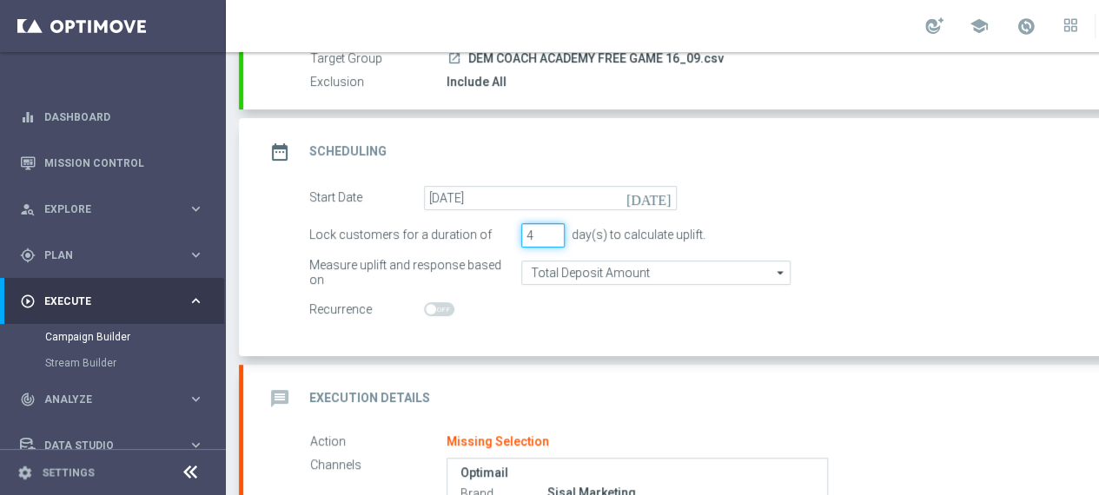
click at [552, 227] on input "4" at bounding box center [542, 235] width 43 height 24
click at [552, 227] on input "5" at bounding box center [542, 235] width 43 height 24
type input "6"
click at [552, 227] on input "6" at bounding box center [542, 235] width 43 height 24
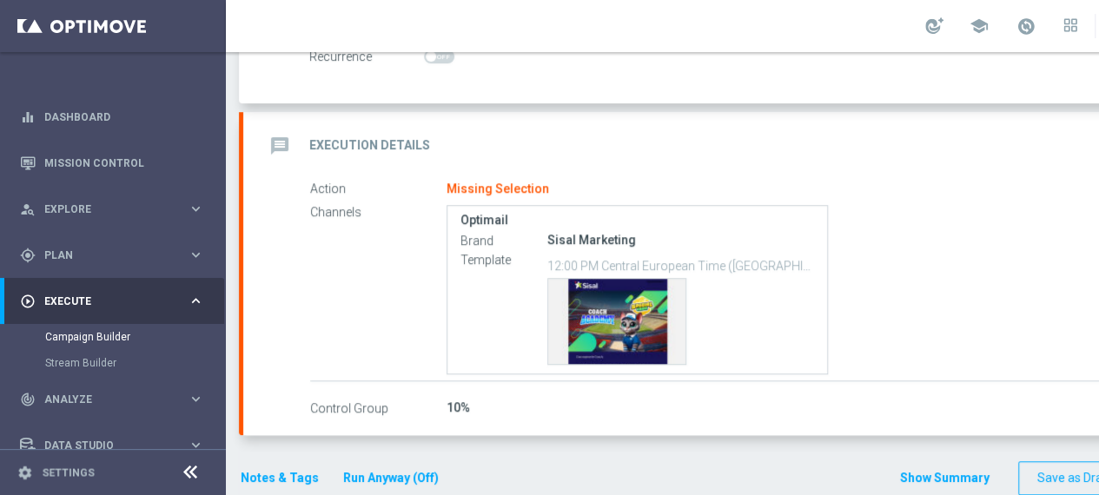
scroll to position [434, 0]
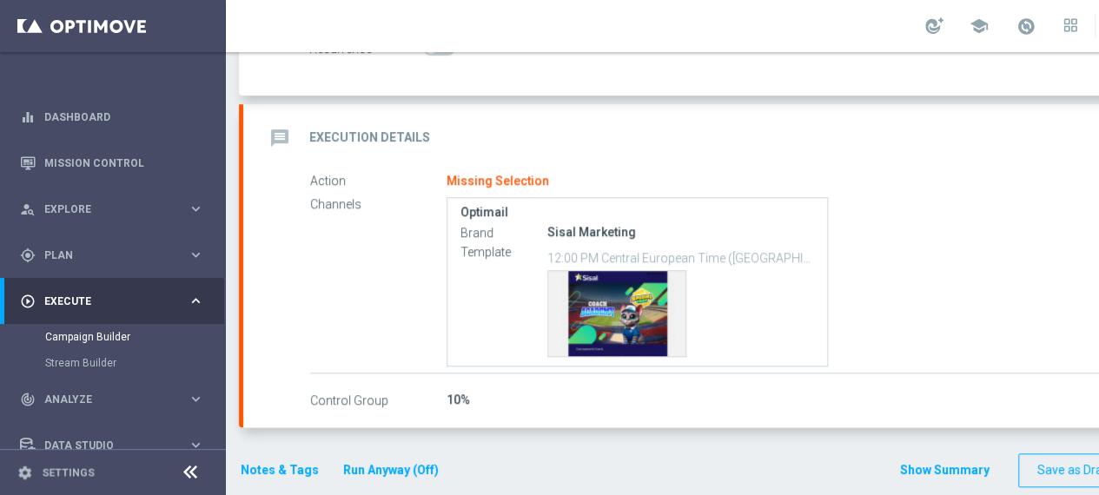
click at [343, 135] on h2 "Execution Details" at bounding box center [369, 137] width 121 height 16
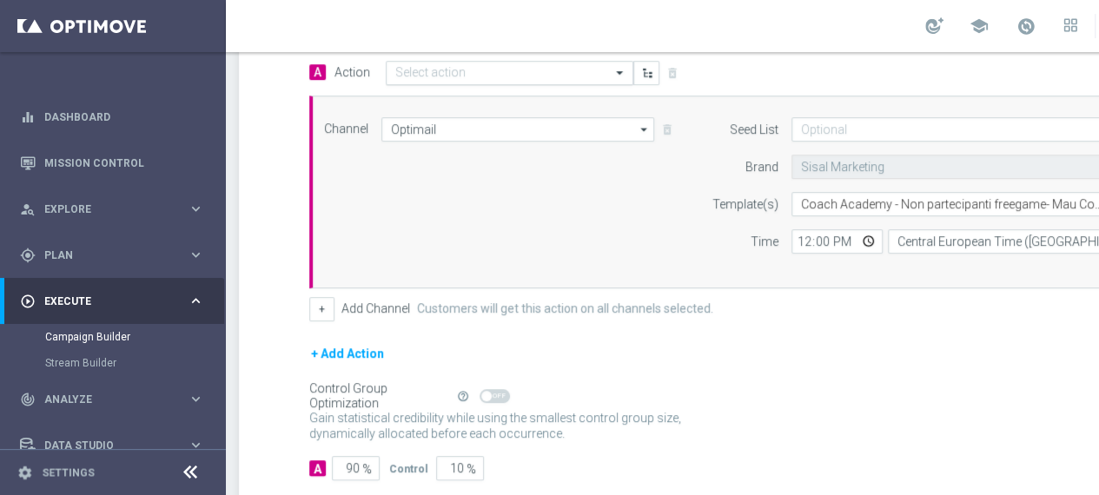
click at [492, 67] on input "text" at bounding box center [492, 73] width 194 height 15
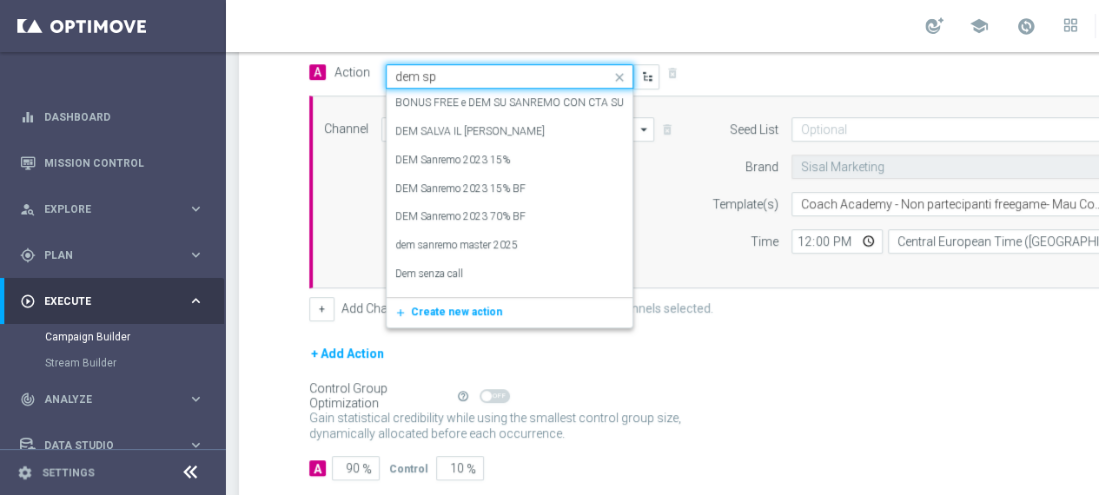
type input "dem spe"
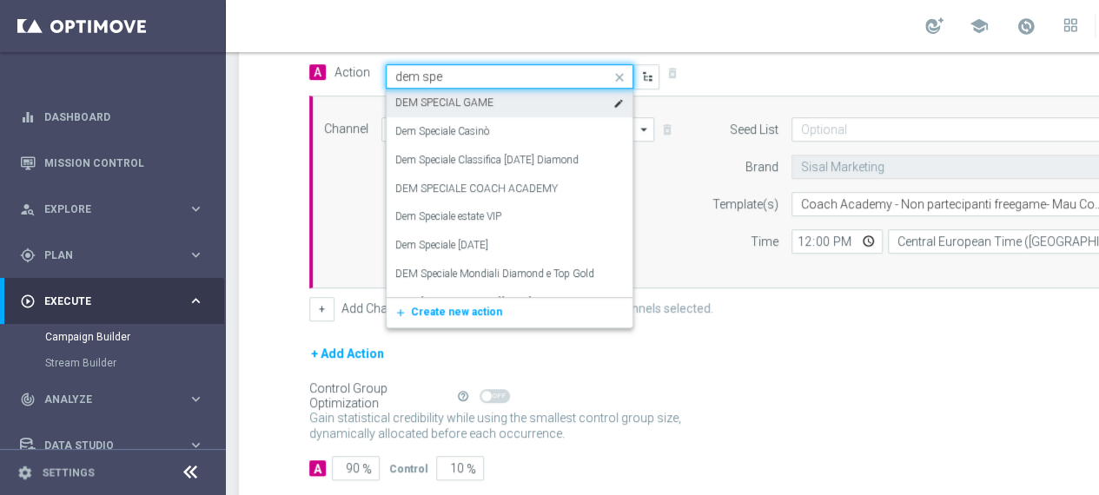
click at [457, 96] on label "DEM SPECIAL GAME" at bounding box center [444, 103] width 98 height 15
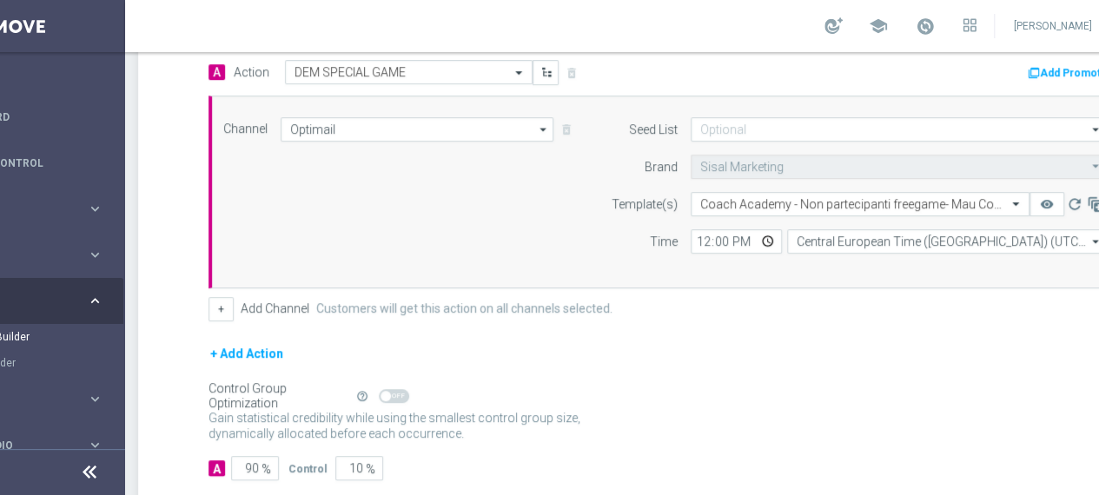
scroll to position [0, 120]
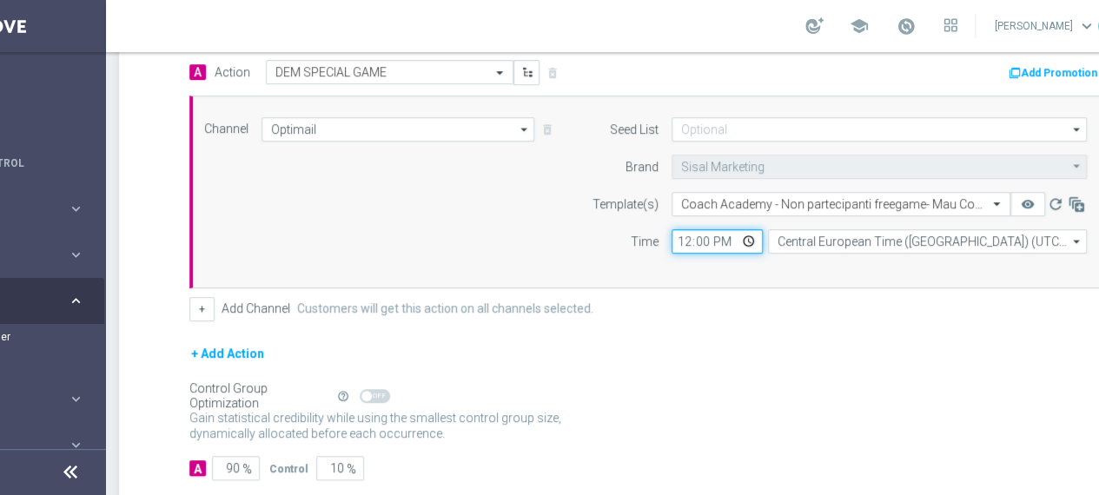
click at [745, 234] on input "12:00" at bounding box center [716, 241] width 91 height 24
type input "17:00"
click at [817, 386] on div "Control Group Optimization Self Optimizing Campaign help_outline" at bounding box center [648, 395] width 919 height 19
drag, startPoint x: 238, startPoint y: 463, endPoint x: 216, endPoint y: 463, distance: 21.7
click at [216, 463] on input "90" at bounding box center [236, 468] width 48 height 24
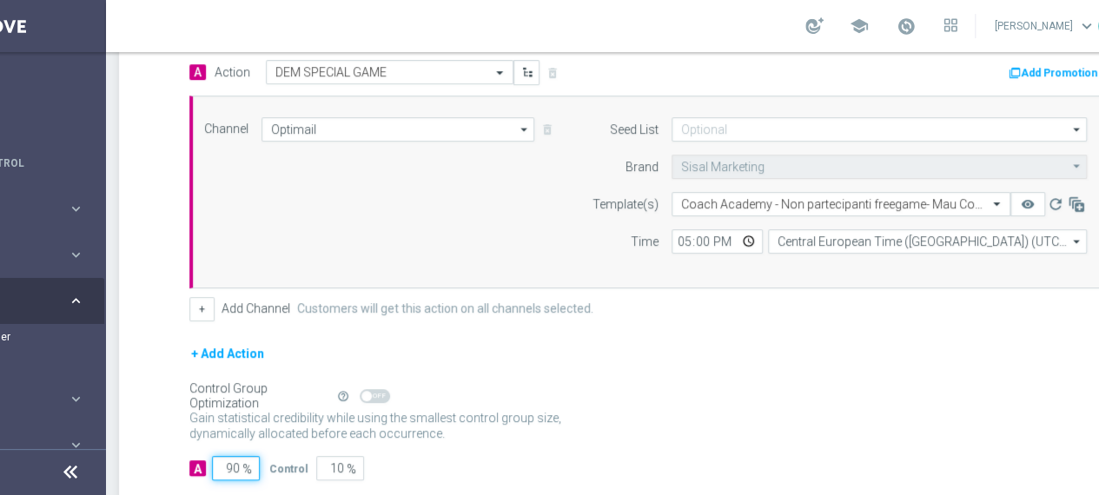
type input "1"
type input "99"
type input "10"
type input "90"
type input "100"
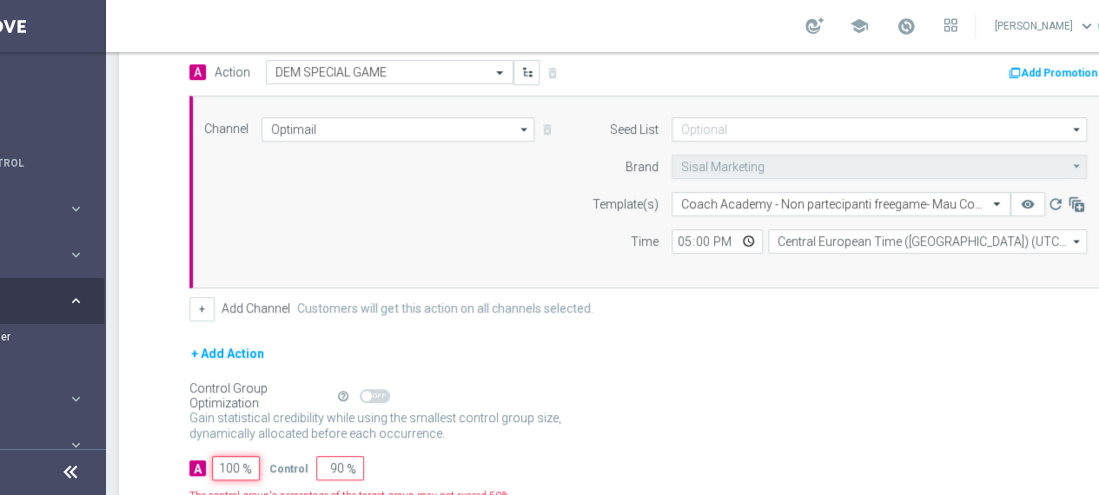
type input "0"
type input "100"
click at [714, 429] on div "Gain statistical credibility while using the smallest control group size, dynam…" at bounding box center [648, 427] width 919 height 42
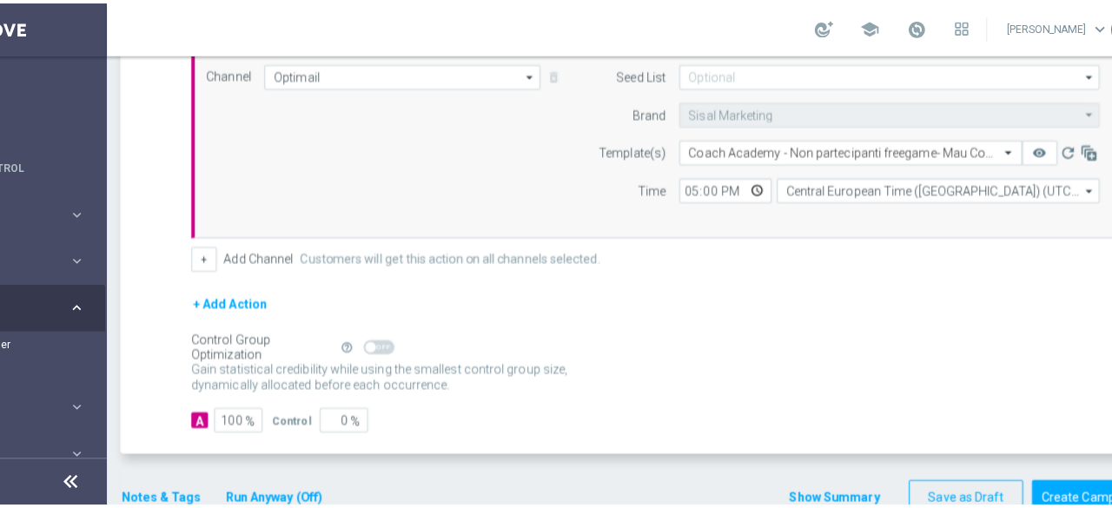
scroll to position [510, 0]
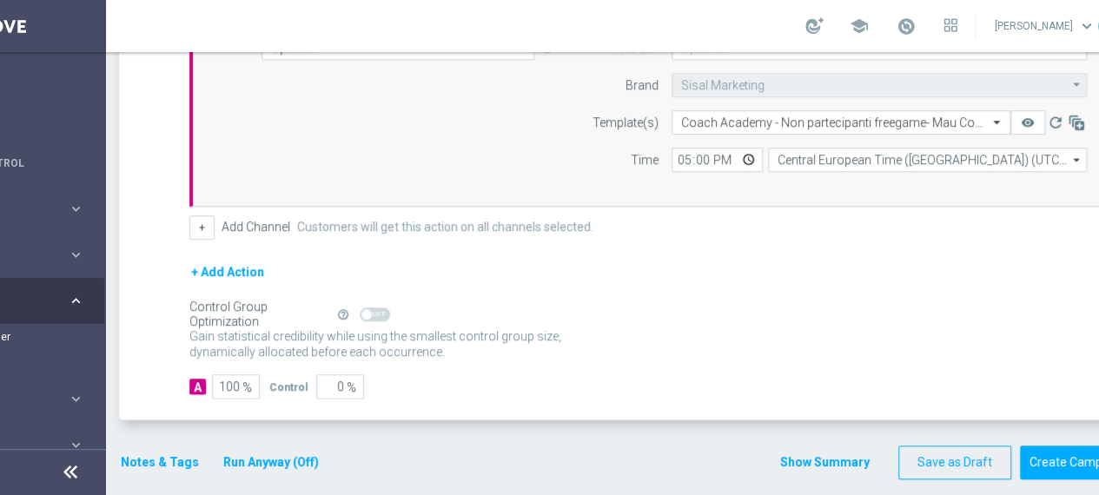
click at [160, 459] on button "Notes & Tags" at bounding box center [160, 463] width 82 height 22
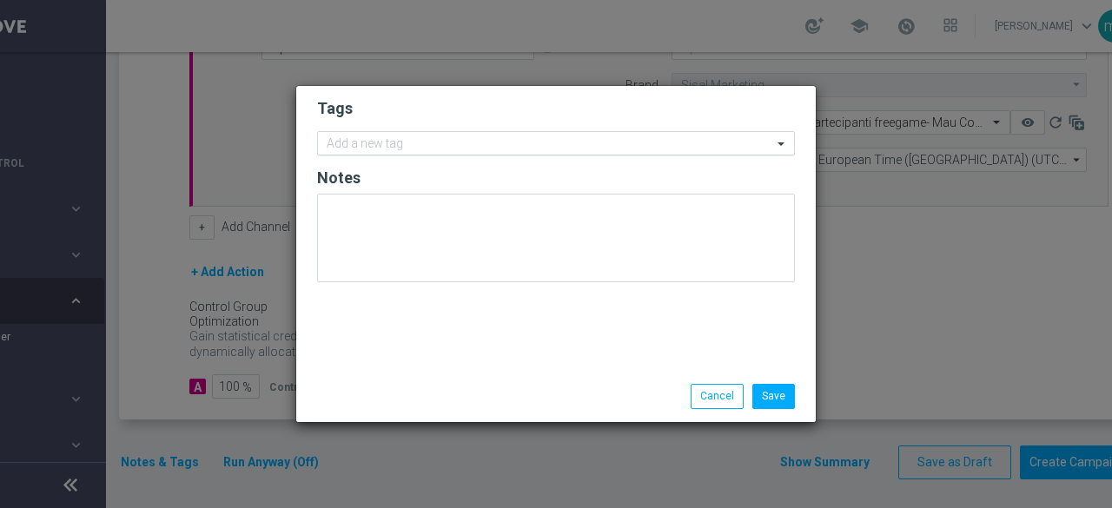
click at [379, 148] on input "text" at bounding box center [549, 144] width 445 height 15
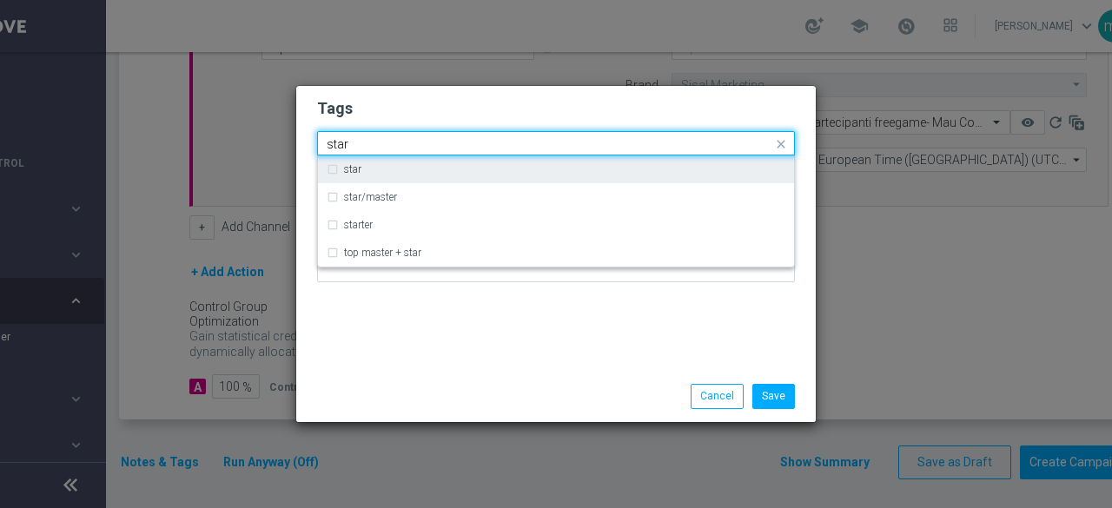
click at [348, 173] on label "star" at bounding box center [352, 169] width 17 height 10
type input "star"
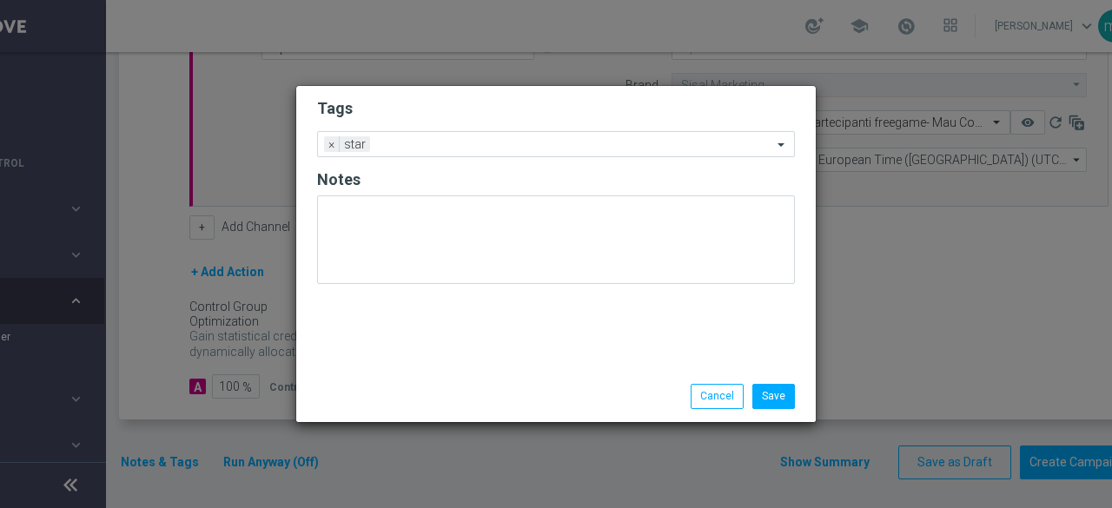
click at [394, 335] on div "Tags Add a new tag × star Notes" at bounding box center [555, 228] width 519 height 285
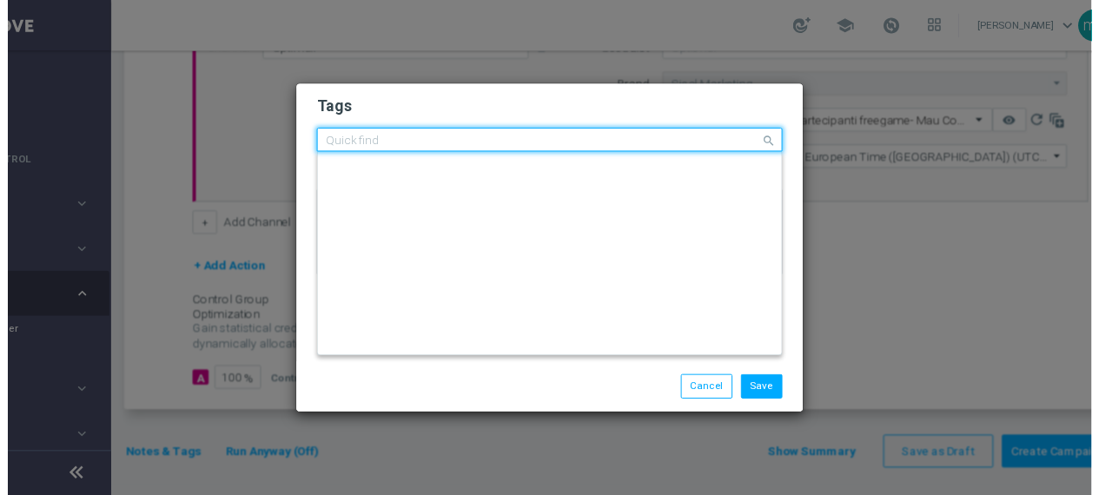
scroll to position [0, 0]
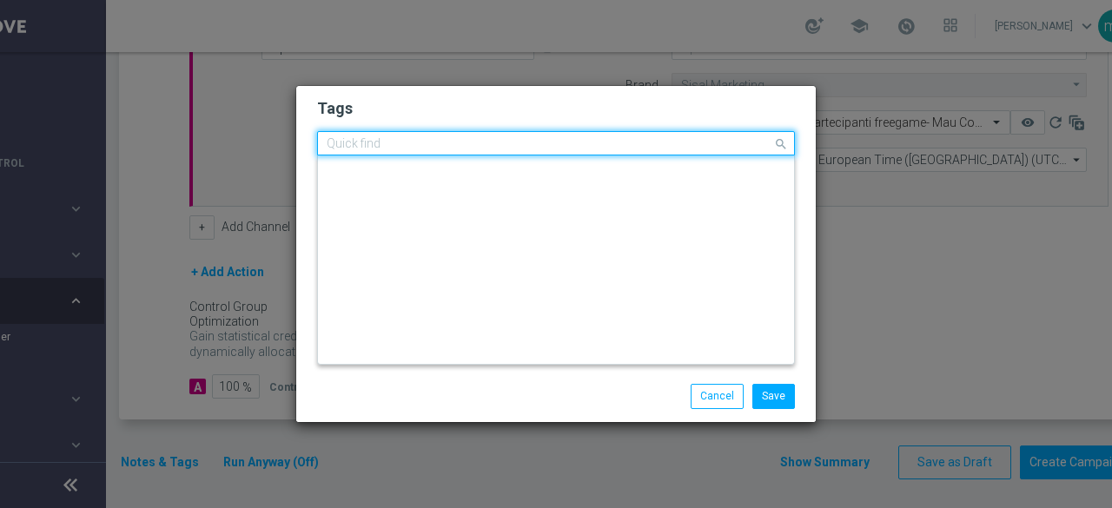
click at [441, 148] on input "text" at bounding box center [549, 144] width 445 height 15
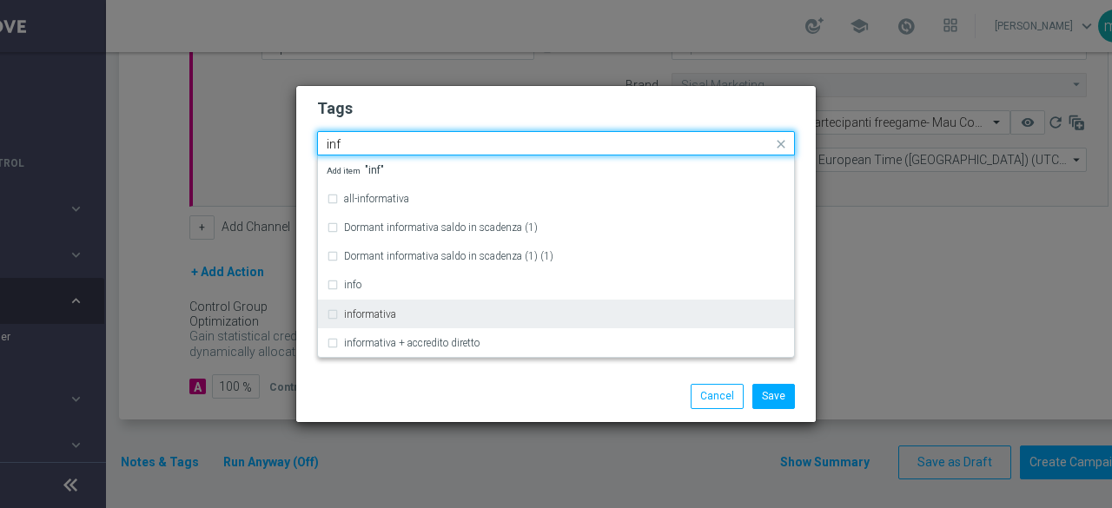
click at [376, 309] on label "informativa" at bounding box center [370, 314] width 52 height 10
type input "inf"
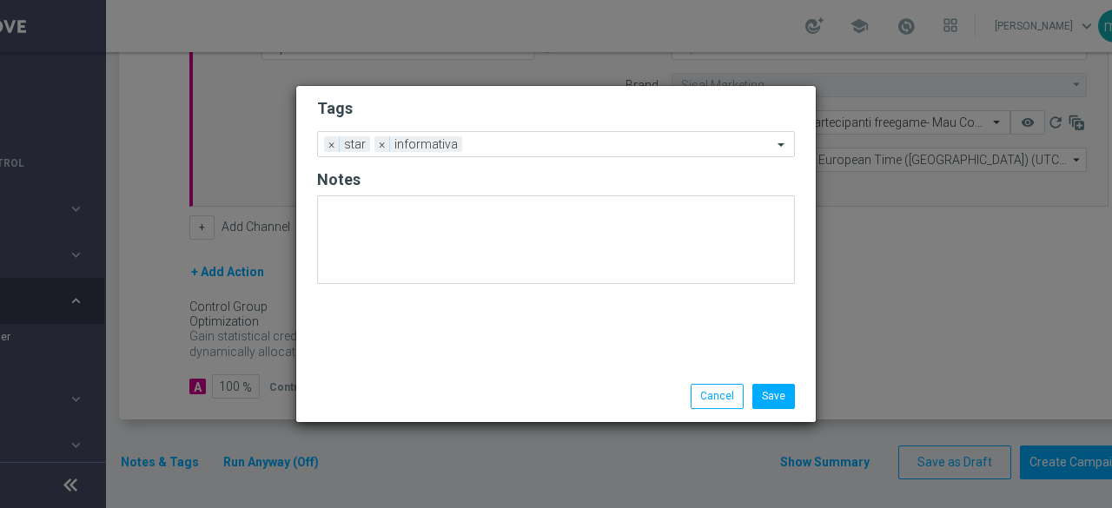
click at [412, 382] on div "Save Cancel" at bounding box center [555, 396] width 519 height 50
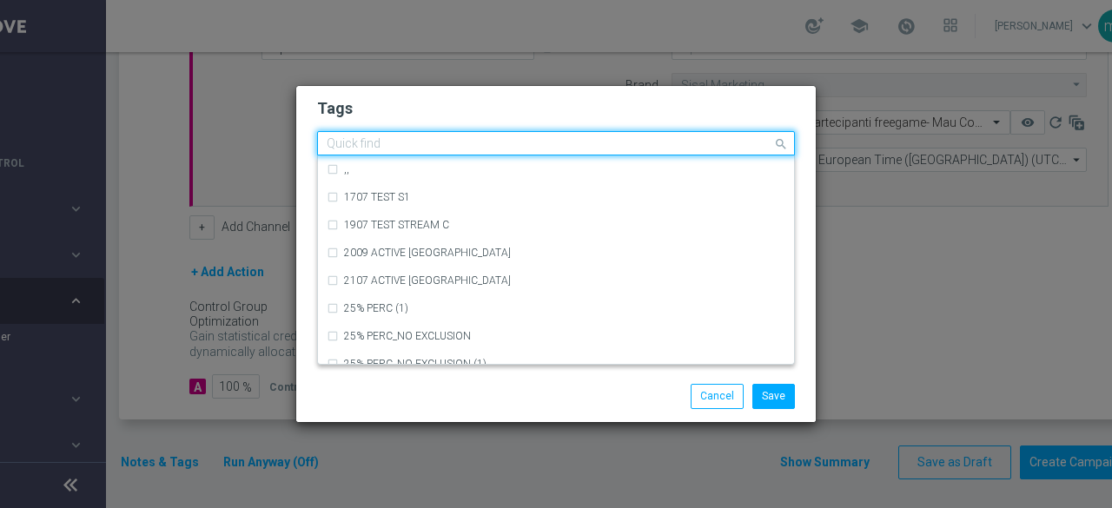
click at [512, 142] on input "text" at bounding box center [549, 144] width 445 height 15
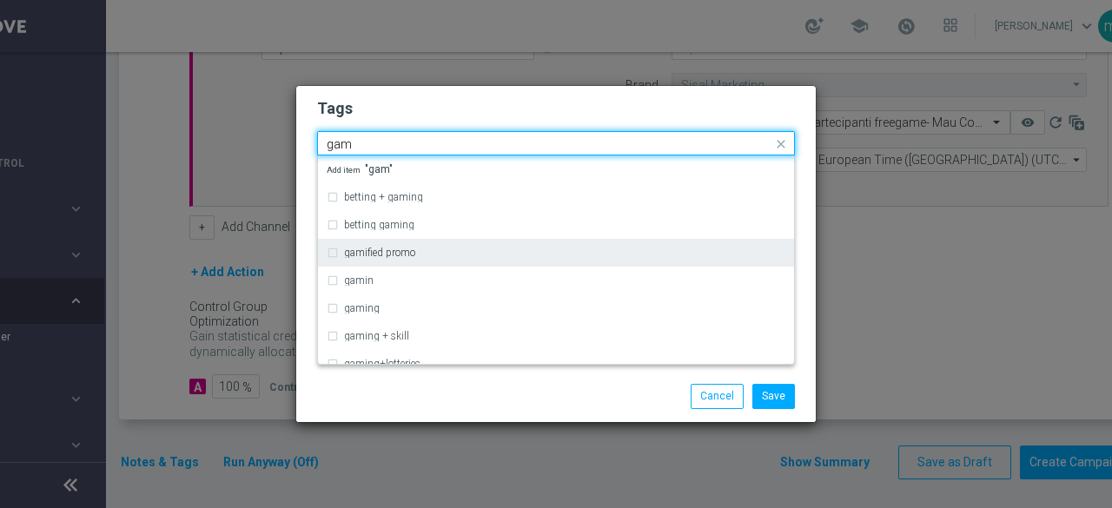
click at [398, 252] on label "gamified promo" at bounding box center [379, 252] width 71 height 10
type input "gam"
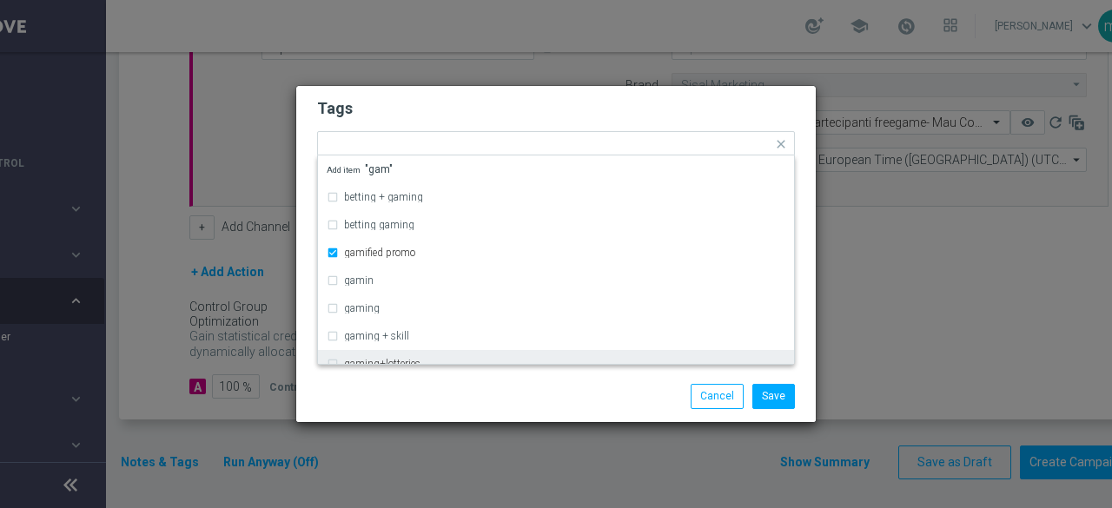
click at [443, 390] on div "Save Cancel" at bounding box center [556, 396] width 504 height 24
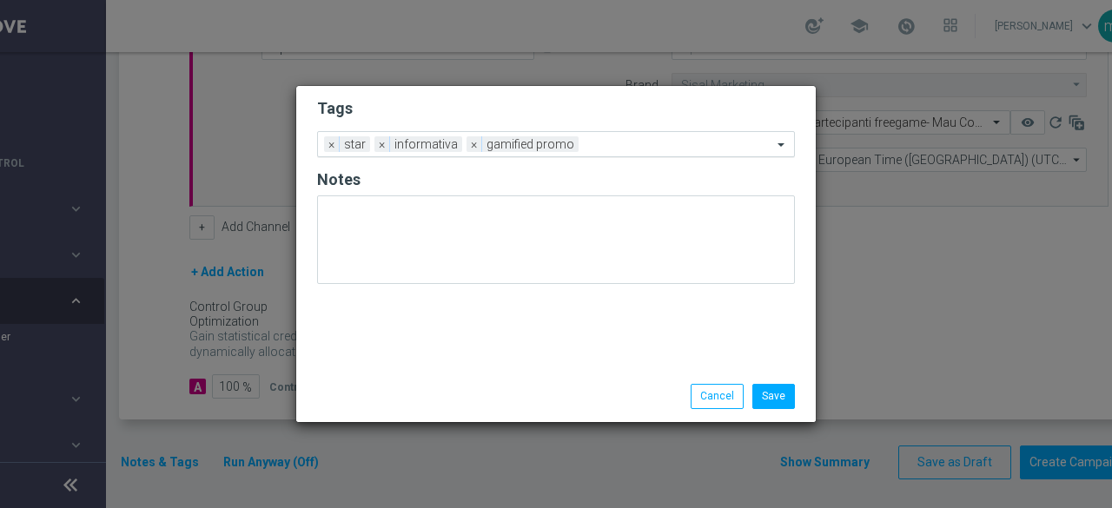
click at [607, 145] on input "text" at bounding box center [678, 145] width 187 height 15
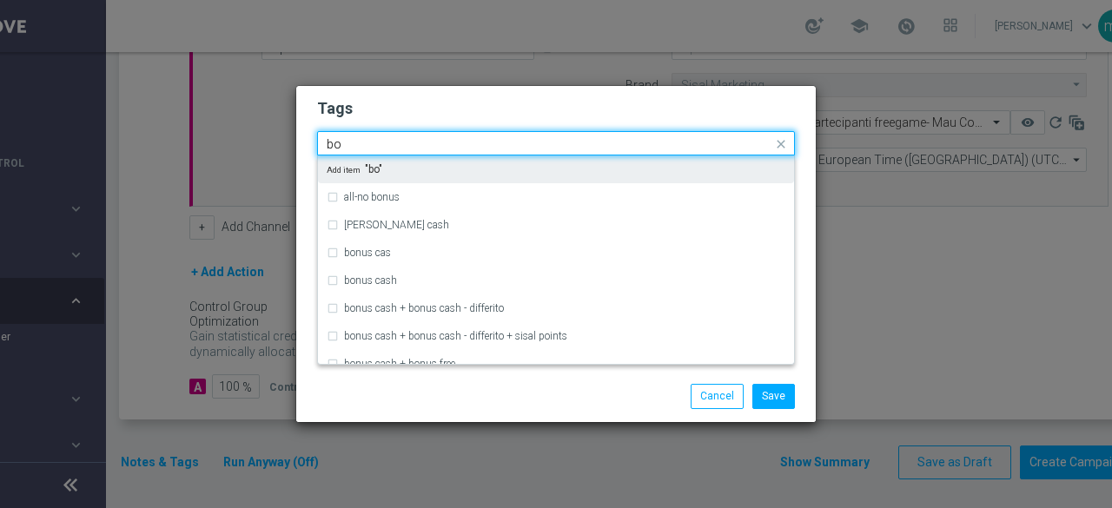
type input "b"
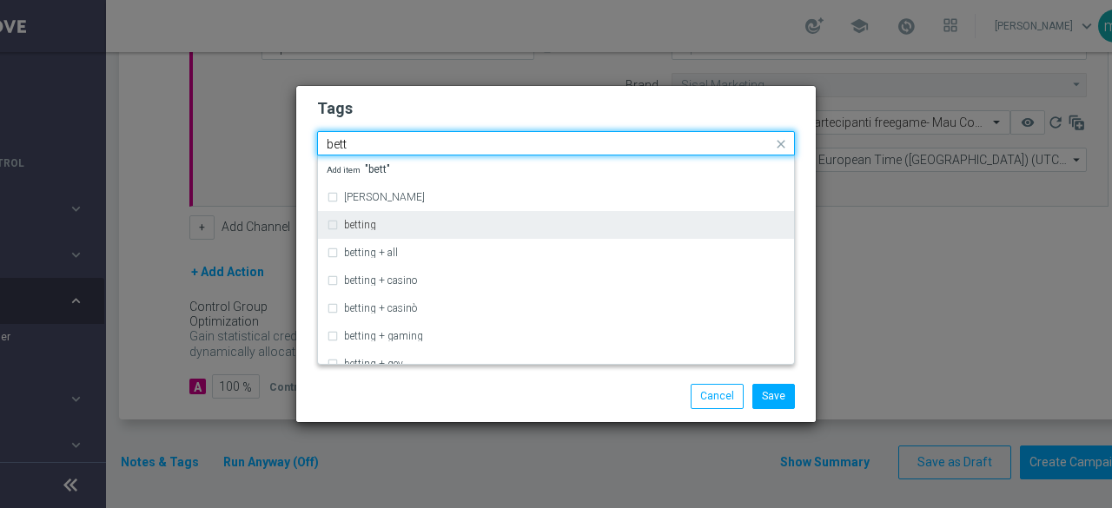
click at [363, 229] on label "betting" at bounding box center [360, 225] width 32 height 10
type input "bett"
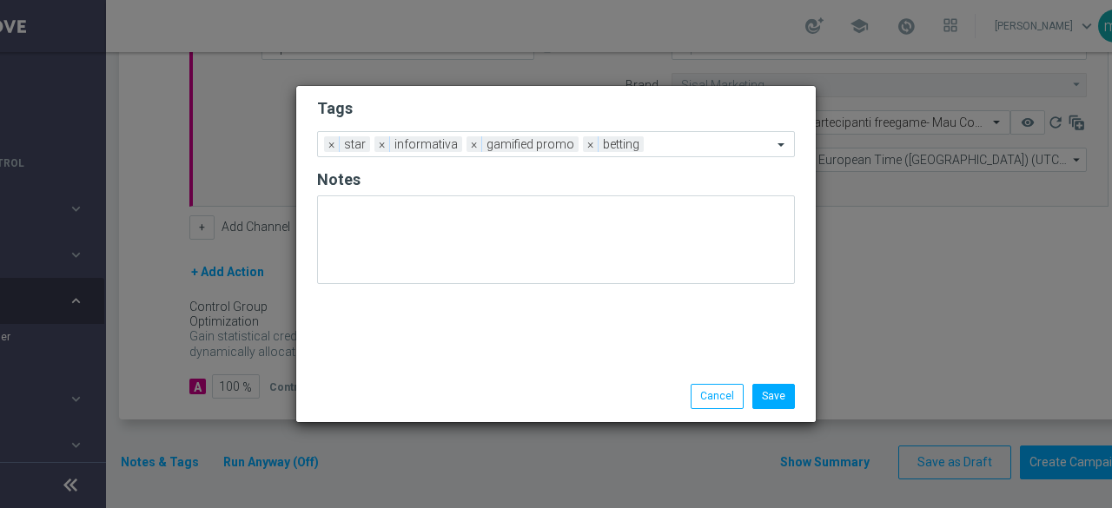
click at [410, 393] on div "Save Cancel" at bounding box center [556, 396] width 504 height 24
click at [689, 151] on input "text" at bounding box center [711, 145] width 122 height 15
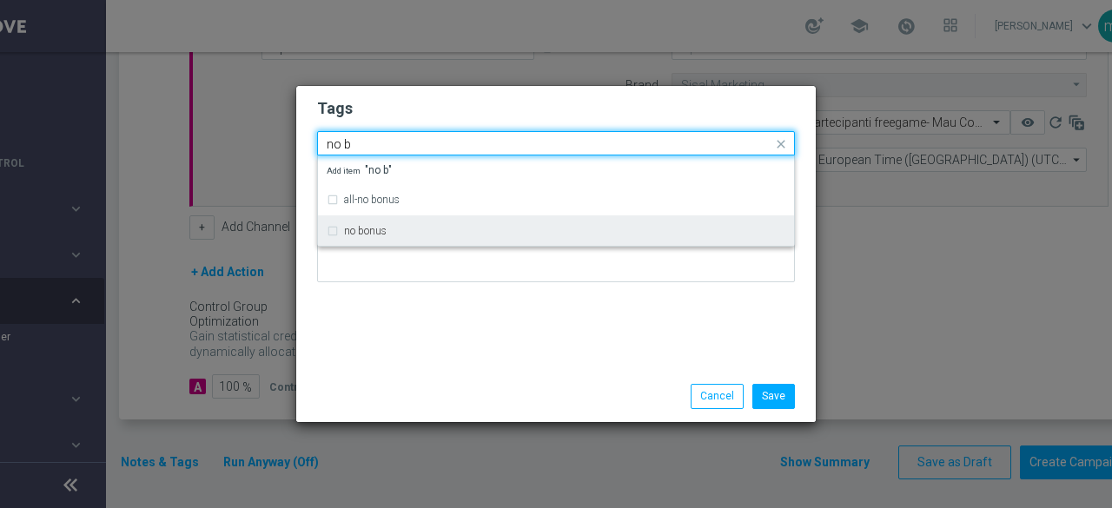
click at [401, 228] on div "no bonus" at bounding box center [564, 231] width 441 height 10
type input "no b"
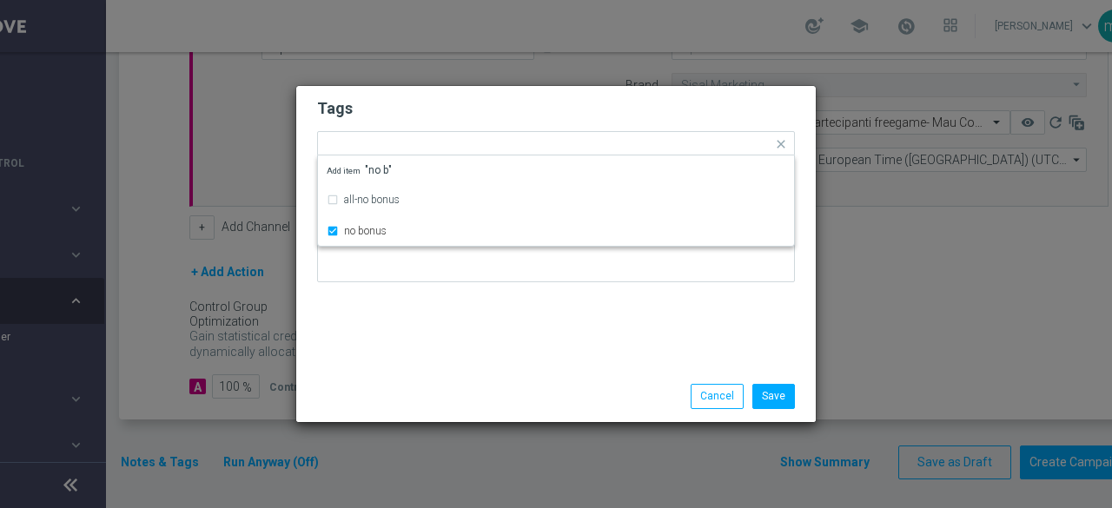
click at [447, 350] on div "Tags Quick find × star × informativa × gamified promo × betting × no bonus all-…" at bounding box center [555, 228] width 519 height 285
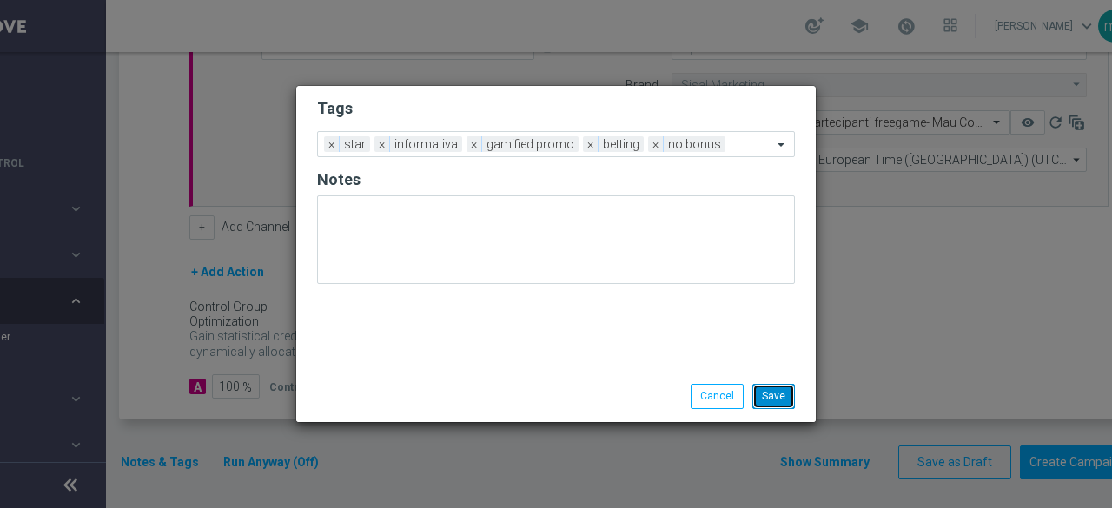
click at [767, 393] on button "Save" at bounding box center [773, 396] width 43 height 24
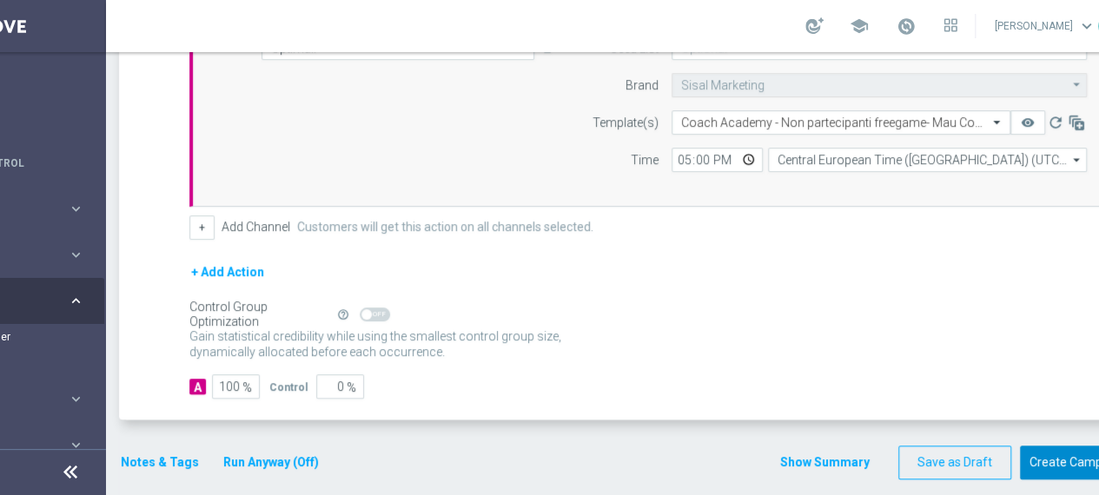
click at [1054, 455] on button "Create Campaign" at bounding box center [1076, 462] width 115 height 34
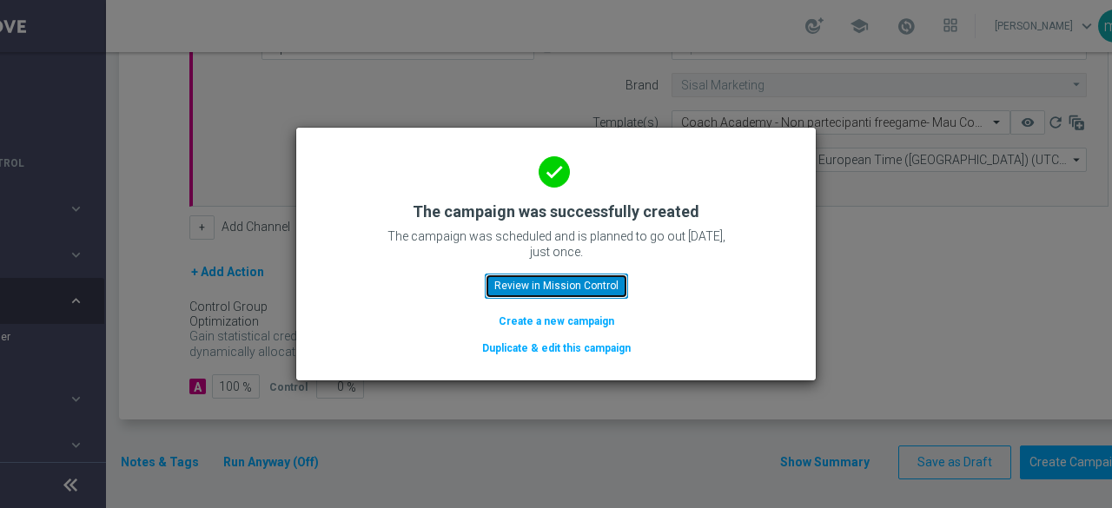
click at [576, 286] on button "Review in Mission Control" at bounding box center [556, 286] width 143 height 24
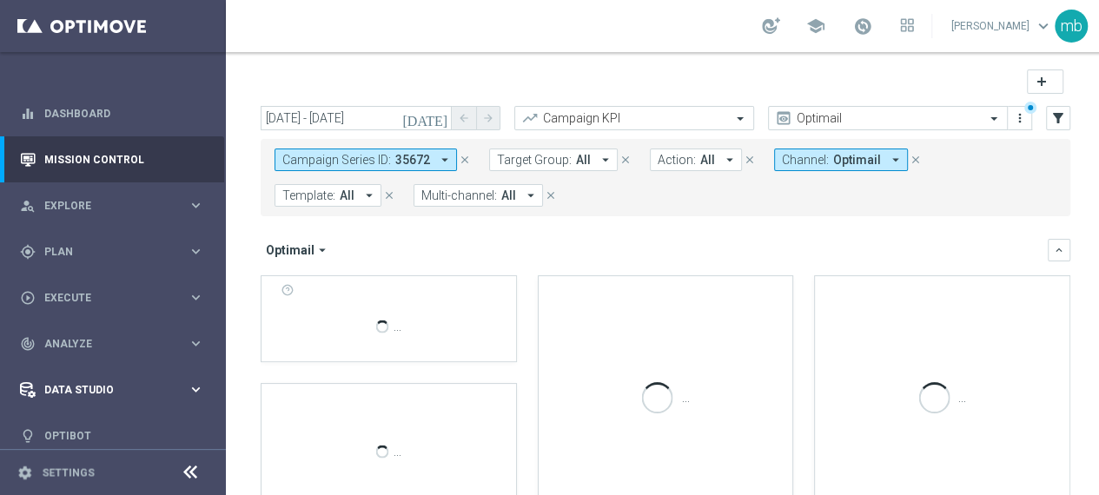
scroll to position [3, 0]
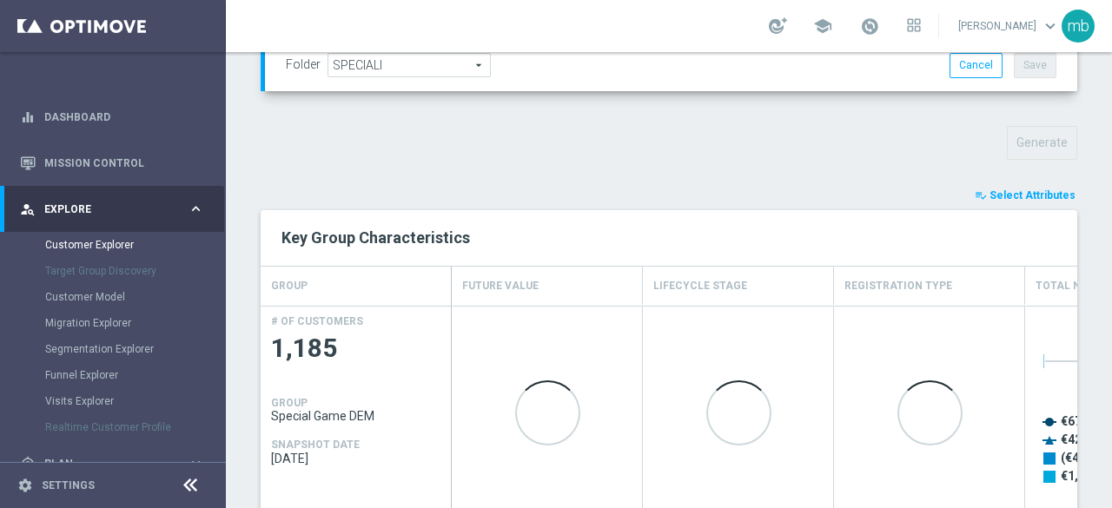
scroll to position [608, 0]
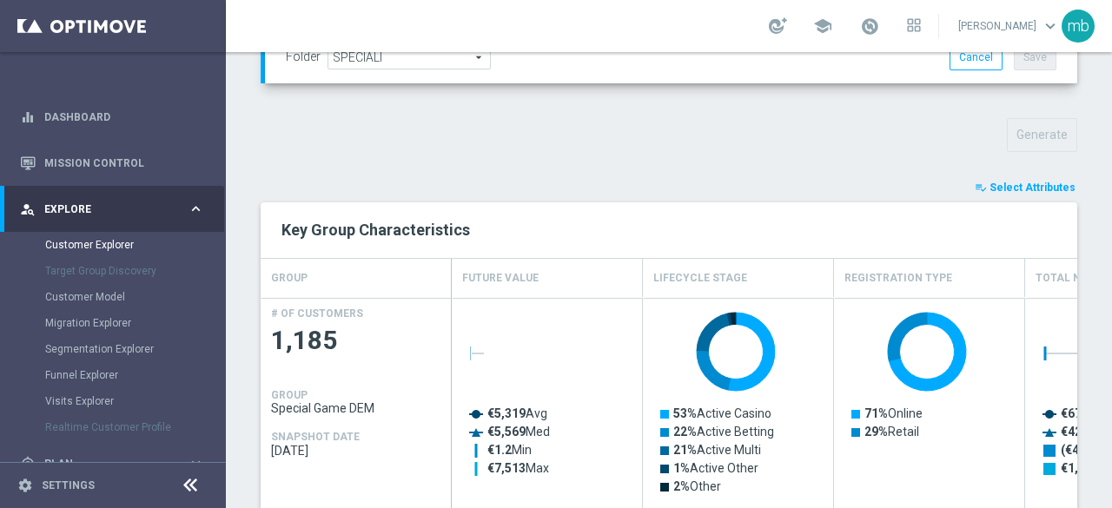
click at [1021, 181] on span "Select Attributes" at bounding box center [1032, 187] width 86 height 12
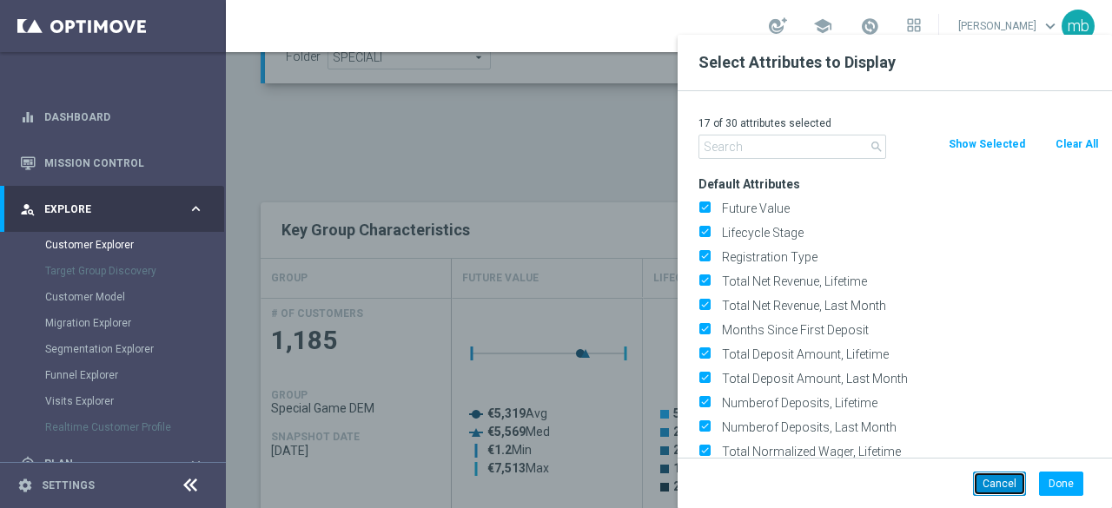
click at [993, 478] on button "Cancel" at bounding box center [999, 484] width 53 height 24
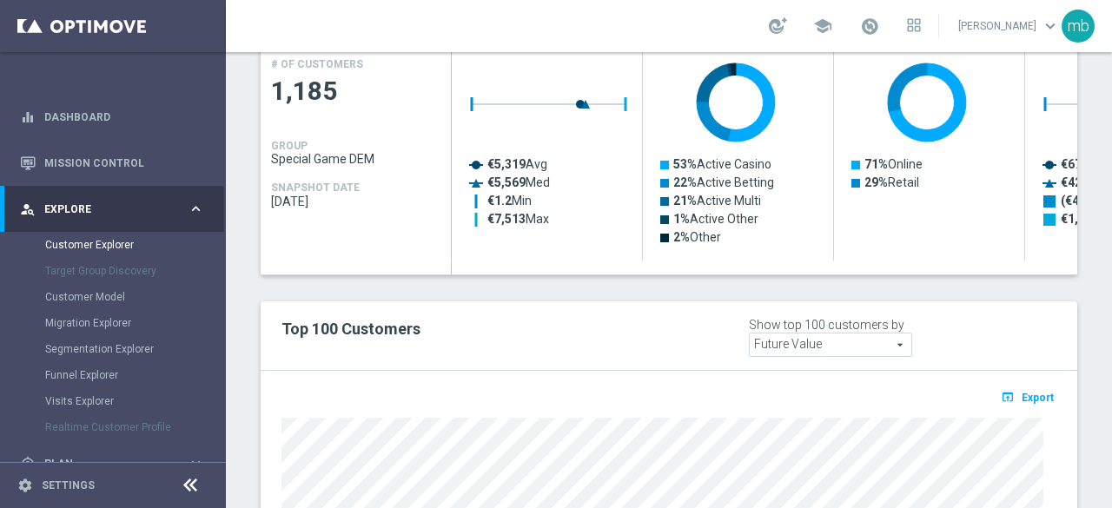
scroll to position [955, 0]
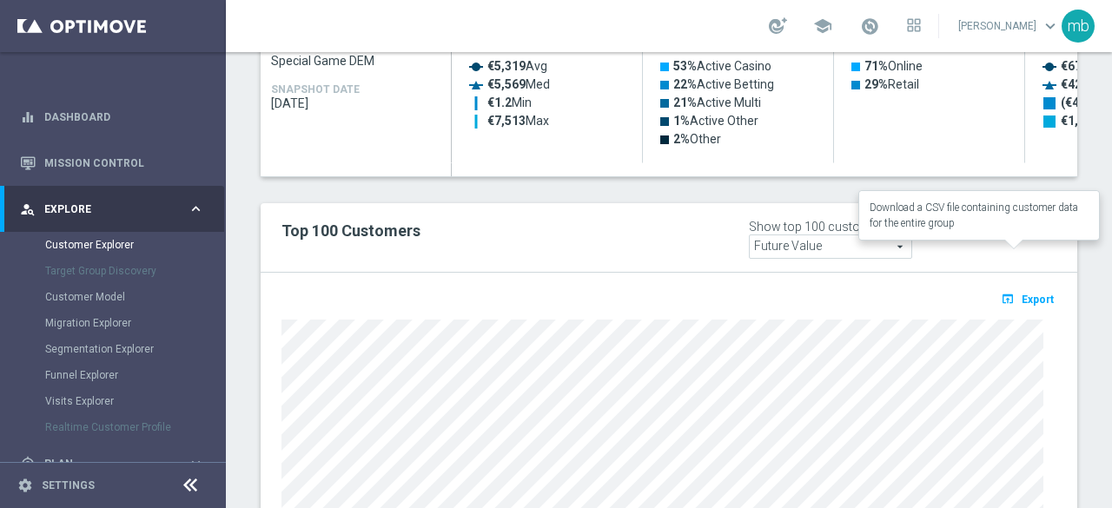
click at [1021, 294] on span "Export" at bounding box center [1037, 300] width 32 height 12
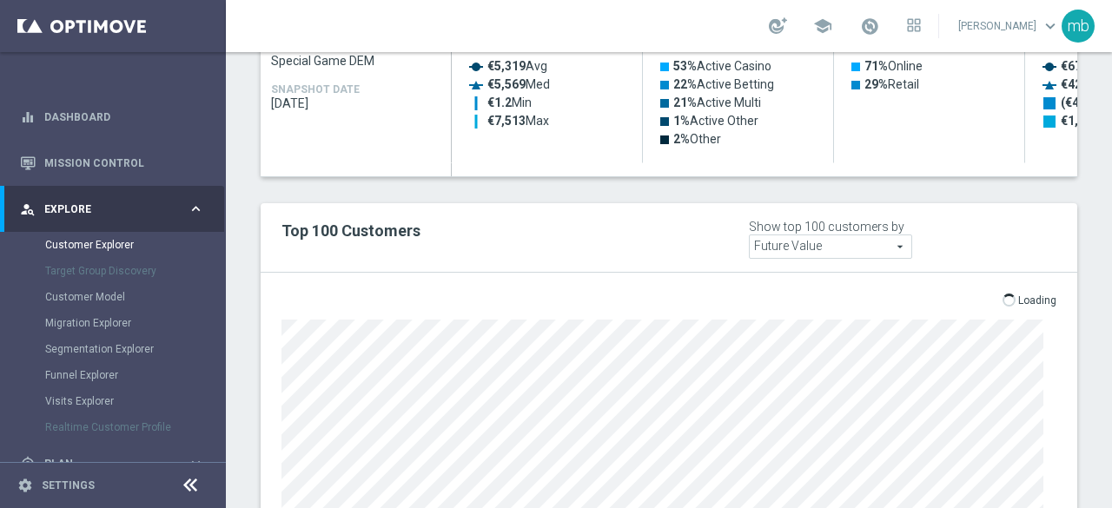
scroll to position [1138, 0]
